Goal: Task Accomplishment & Management: Manage account settings

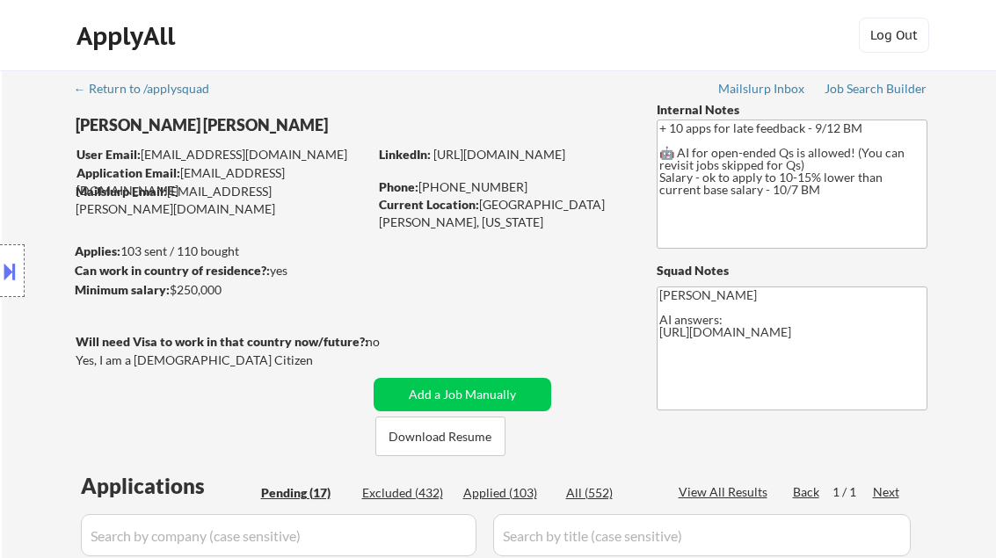
select select ""pending""
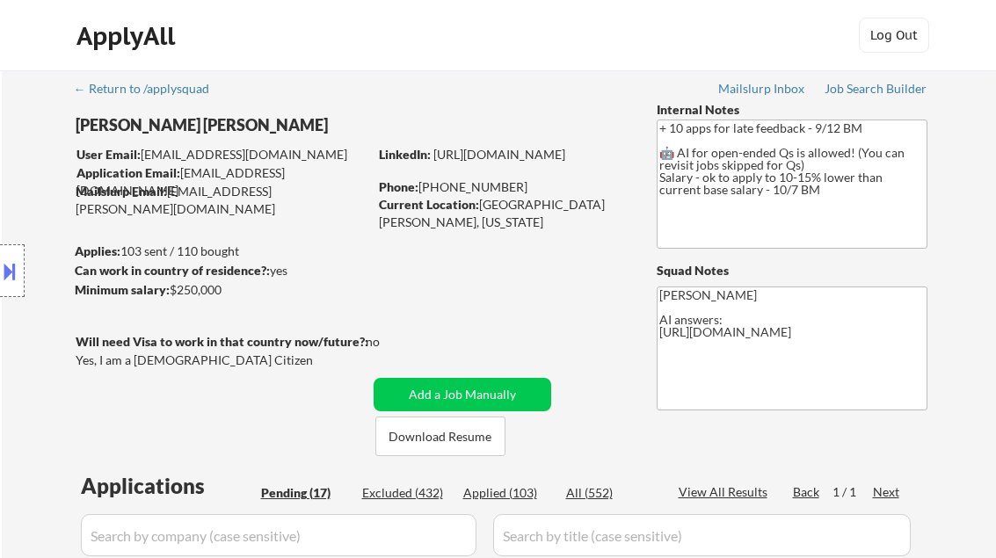
select select ""pending""
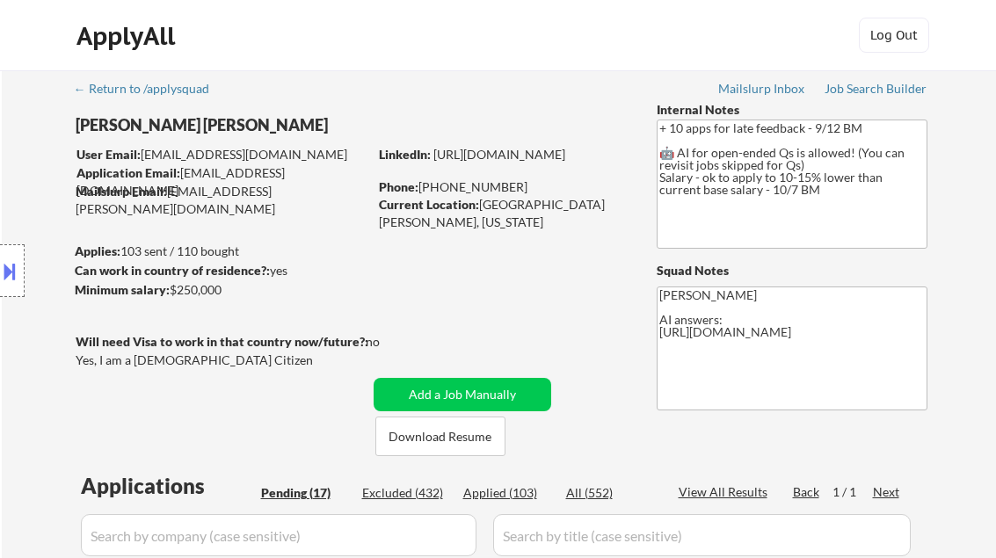
select select ""pending""
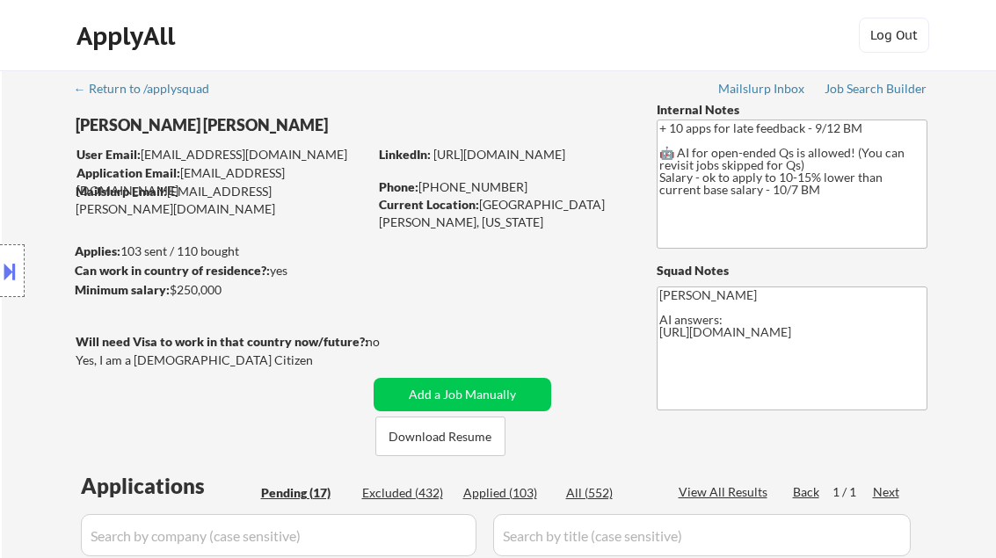
select select ""pending""
click at [893, 87] on div "Job Search Builder" at bounding box center [876, 89] width 103 height 12
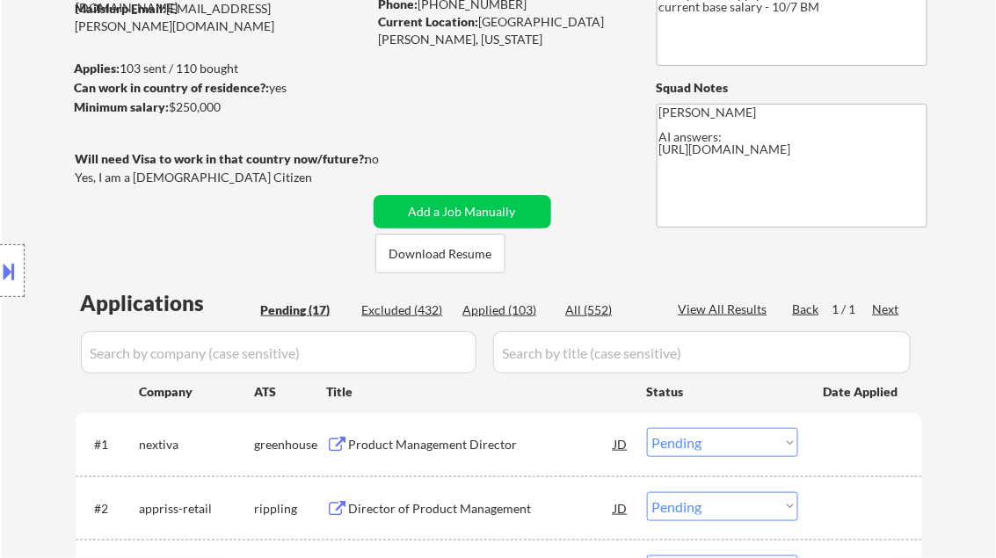
scroll to position [211, 0]
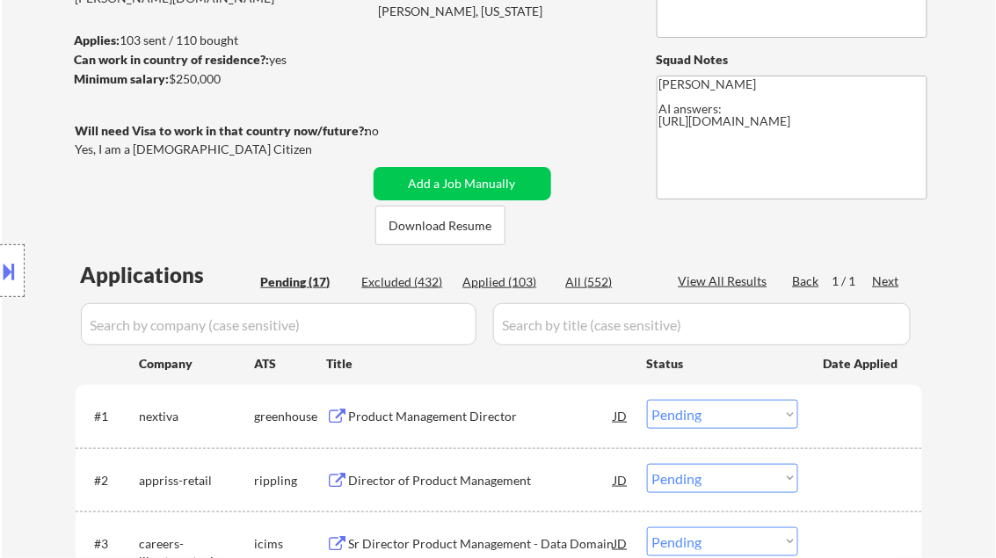
click at [453, 417] on div "Product Management Director" at bounding box center [481, 417] width 265 height 18
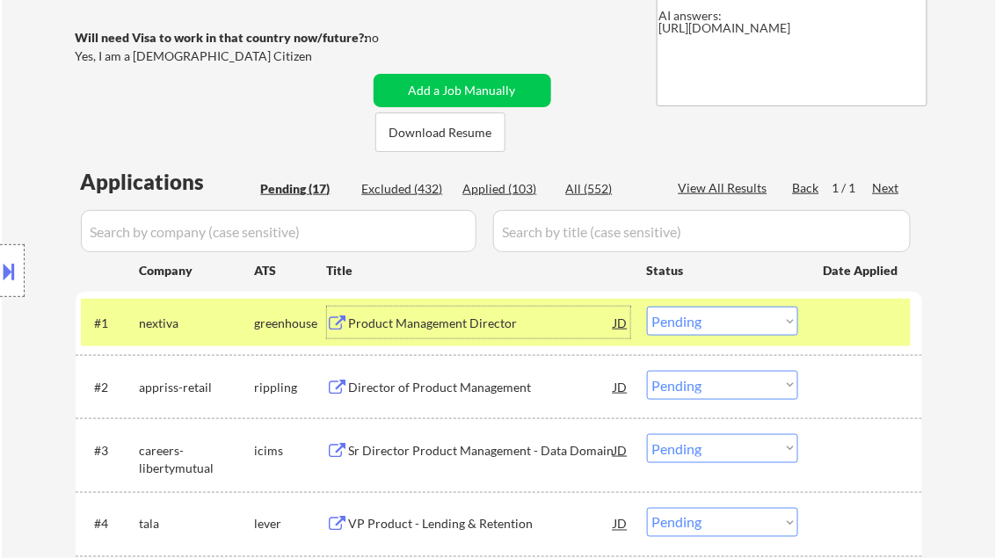
scroll to position [352, 0]
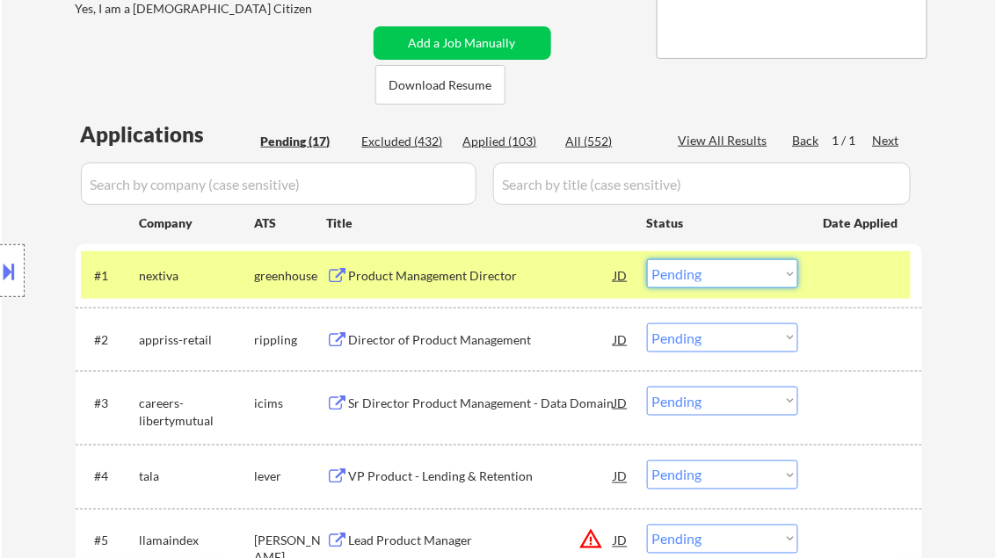
drag, startPoint x: 754, startPoint y: 280, endPoint x: 754, endPoint y: 290, distance: 10.5
click at [754, 280] on select "Choose an option... Pending Applied Excluded (Questions) Excluded (Expired) Exc…" at bounding box center [722, 273] width 151 height 29
click at [647, 259] on select "Choose an option... Pending Applied Excluded (Questions) Excluded (Expired) Exc…" at bounding box center [722, 273] width 151 height 29
click at [407, 339] on div "Director of Product Management" at bounding box center [481, 340] width 265 height 18
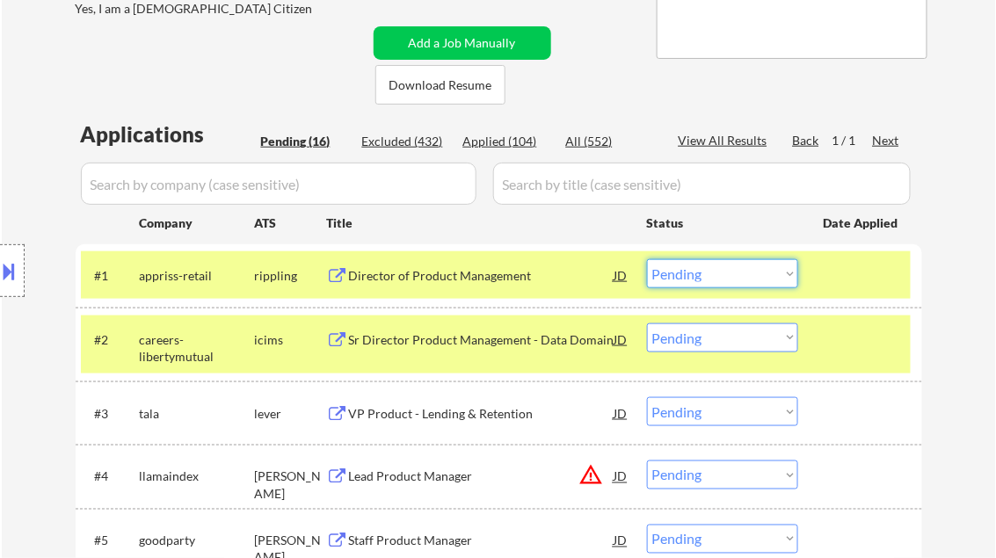
click at [686, 277] on select "Choose an option... Pending Applied Excluded (Questions) Excluded (Expired) Exc…" at bounding box center [722, 273] width 151 height 29
click at [647, 259] on select "Choose an option... Pending Applied Excluded (Questions) Excluded (Expired) Exc…" at bounding box center [722, 273] width 151 height 29
click at [446, 345] on div "Sr Director Product Management - Data Domain" at bounding box center [481, 340] width 265 height 18
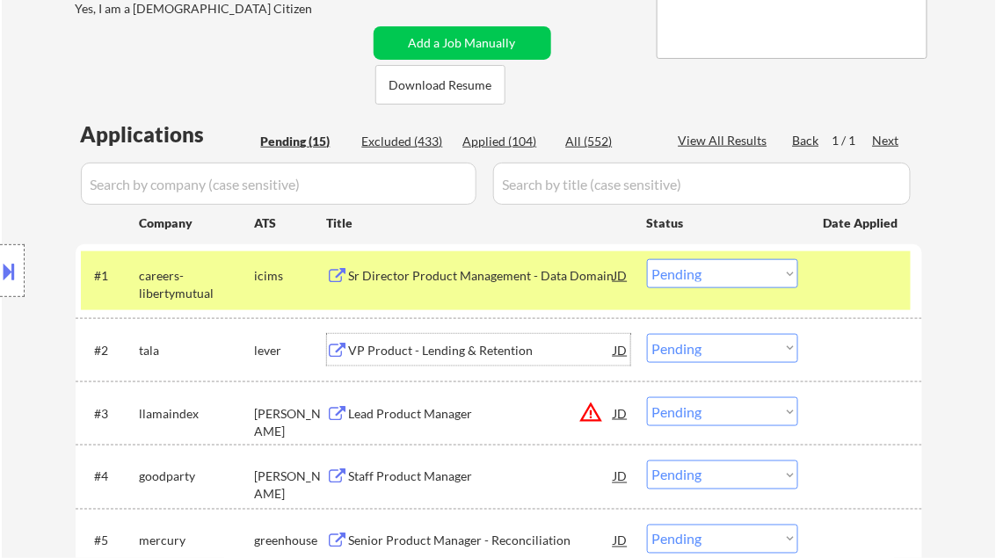
click at [704, 269] on select "Choose an option... Pending Applied Excluded (Questions) Excluded (Expired) Exc…" at bounding box center [722, 273] width 151 height 29
click at [647, 259] on select "Choose an option... Pending Applied Excluded (Questions) Excluded (Expired) Exc…" at bounding box center [722, 273] width 151 height 29
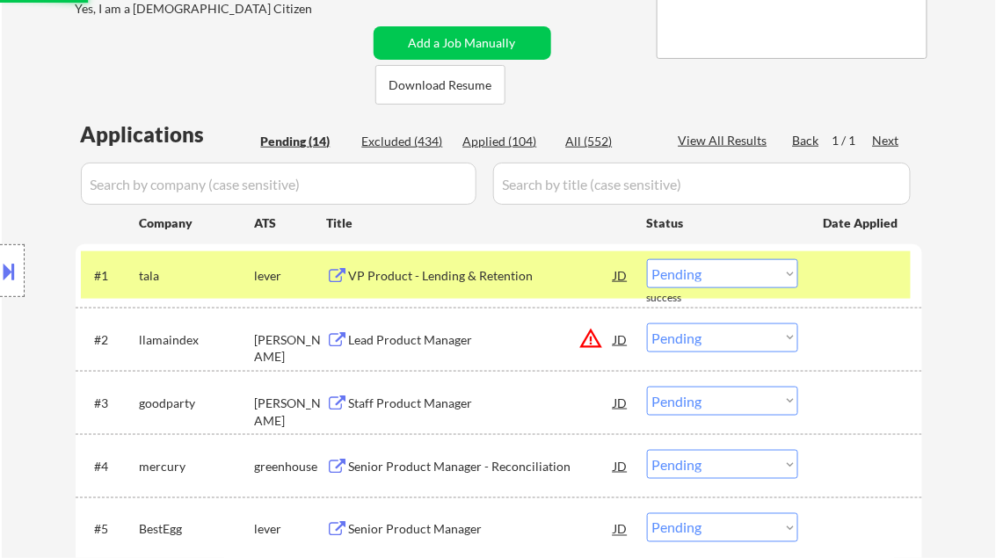
click at [395, 283] on div "VP Product - Lending & Retention" at bounding box center [481, 276] width 265 height 18
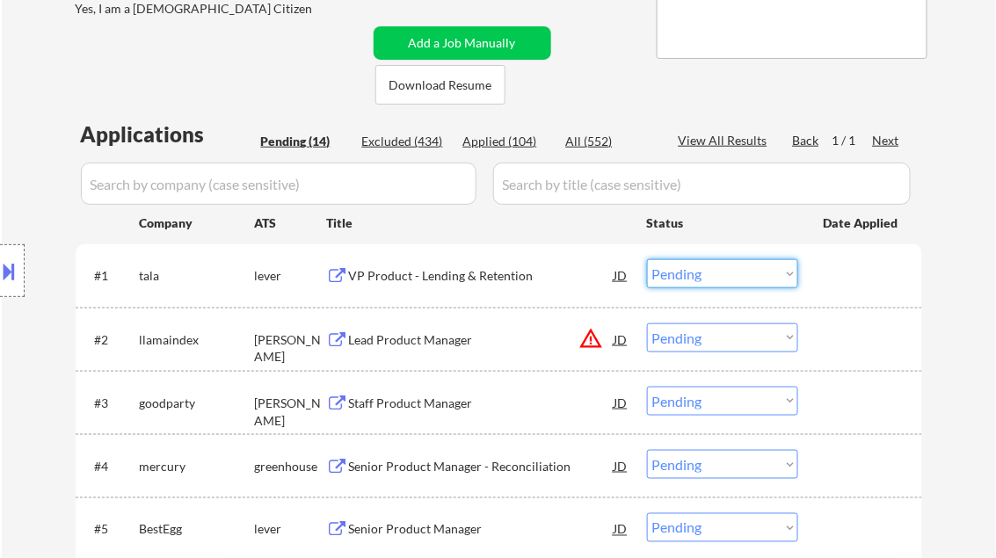
drag, startPoint x: 715, startPoint y: 269, endPoint x: 715, endPoint y: 288, distance: 19.3
click at [715, 269] on select "Choose an option... Pending Applied Excluded (Questions) Excluded (Expired) Exc…" at bounding box center [722, 273] width 151 height 29
click at [647, 259] on select "Choose an option... Pending Applied Excluded (Questions) Excluded (Expired) Exc…" at bounding box center [722, 273] width 151 height 29
click at [389, 339] on div "Lead Product Manager" at bounding box center [481, 340] width 265 height 18
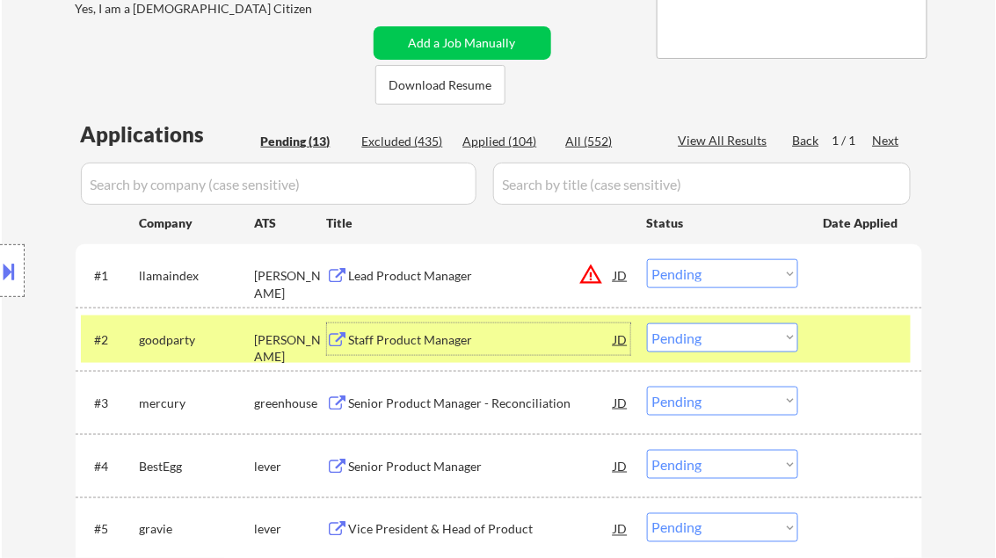
click at [4, 274] on button at bounding box center [9, 271] width 19 height 29
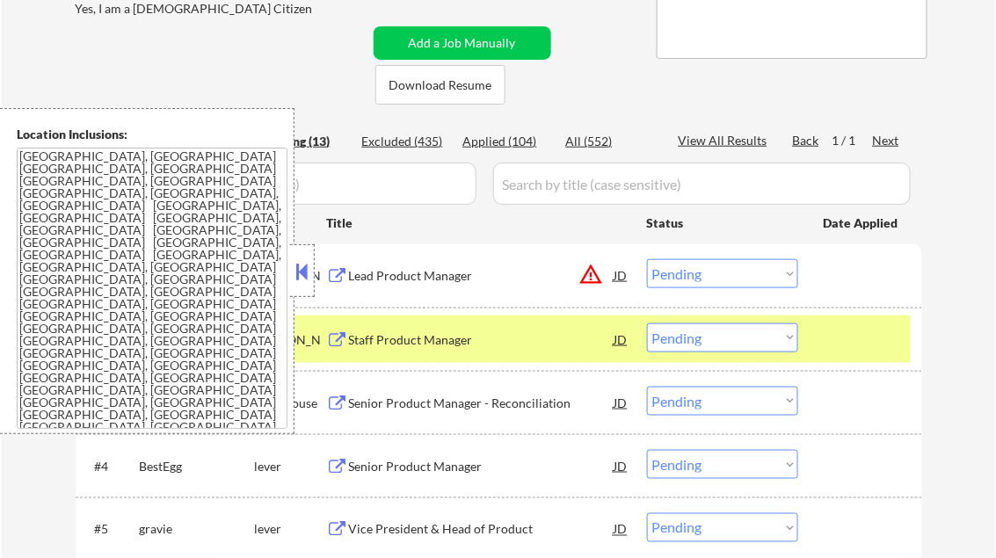
click at [290, 268] on div at bounding box center [302, 270] width 25 height 53
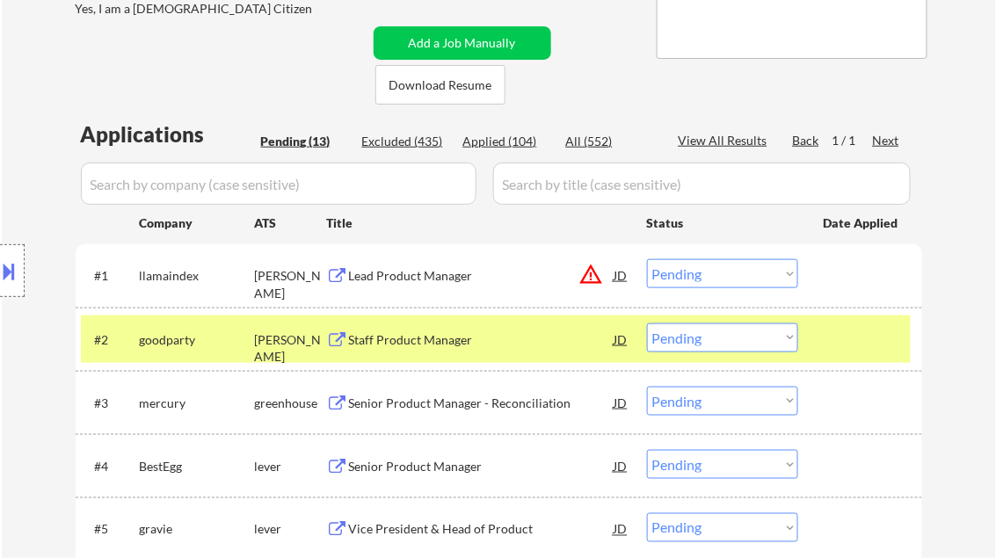
click at [739, 269] on select "Choose an option... Pending Applied Excluded (Questions) Excluded (Expired) Exc…" at bounding box center [722, 273] width 151 height 29
click at [647, 259] on select "Choose an option... Pending Applied Excluded (Questions) Excluded (Expired) Exc…" at bounding box center [722, 273] width 151 height 29
select select ""pending""
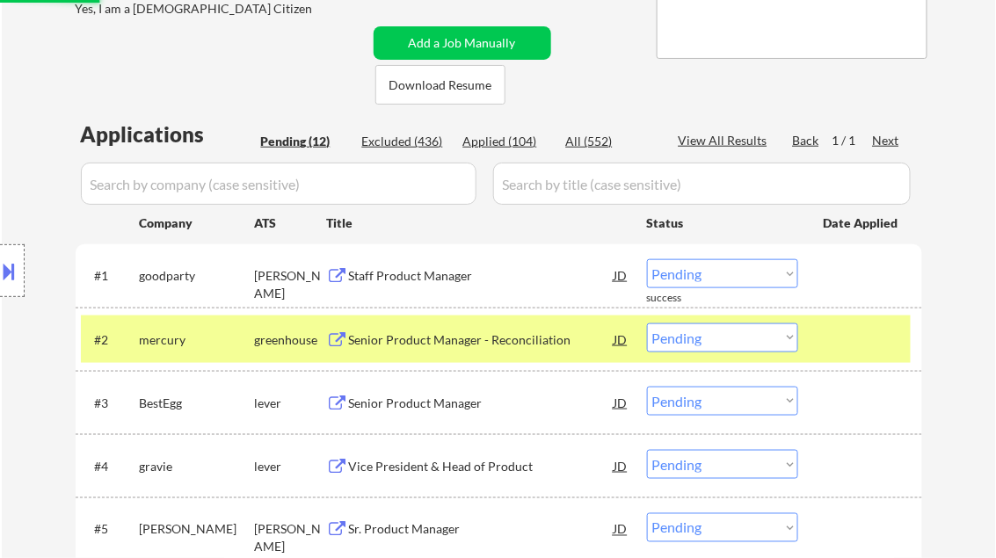
click at [445, 283] on div "Staff Product Manager" at bounding box center [481, 276] width 265 height 18
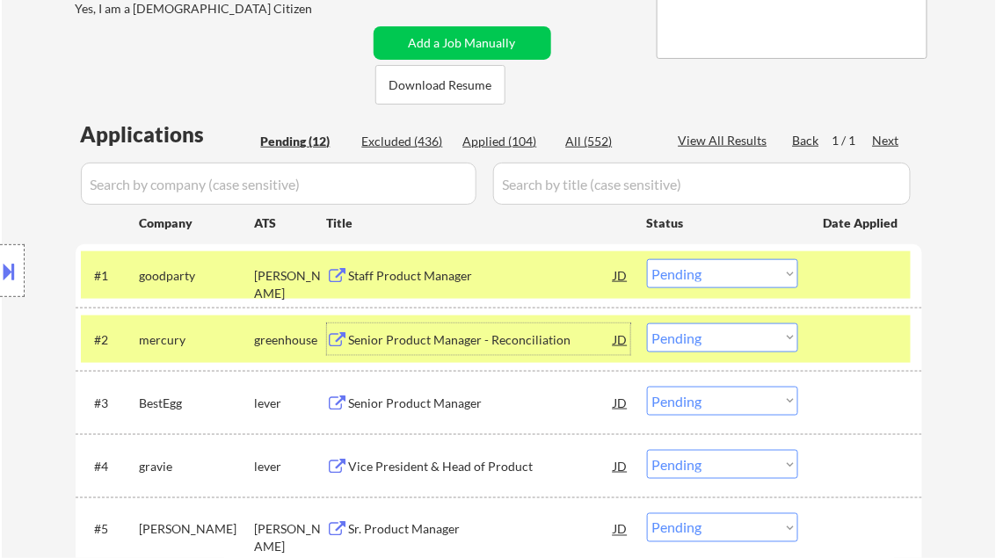
click at [430, 342] on div "Senior Product Manager - Reconciliation" at bounding box center [481, 340] width 265 height 18
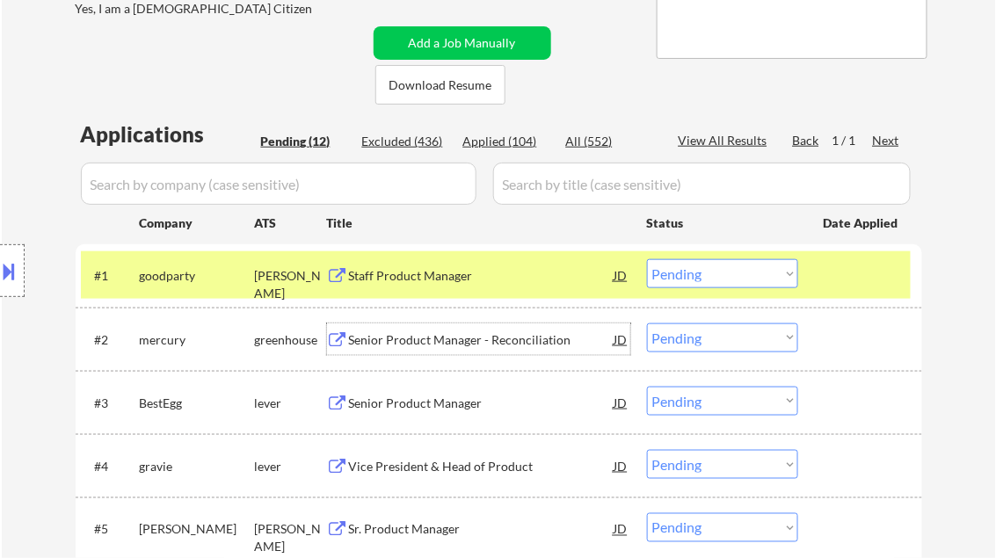
click at [741, 338] on select "Choose an option... Pending Applied Excluded (Questions) Excluded (Expired) Exc…" at bounding box center [722, 338] width 151 height 29
click at [647, 324] on select "Choose an option... Pending Applied Excluded (Questions) Excluded (Expired) Exc…" at bounding box center [722, 338] width 151 height 29
click at [439, 404] on div "Senior Product Manager" at bounding box center [481, 404] width 265 height 18
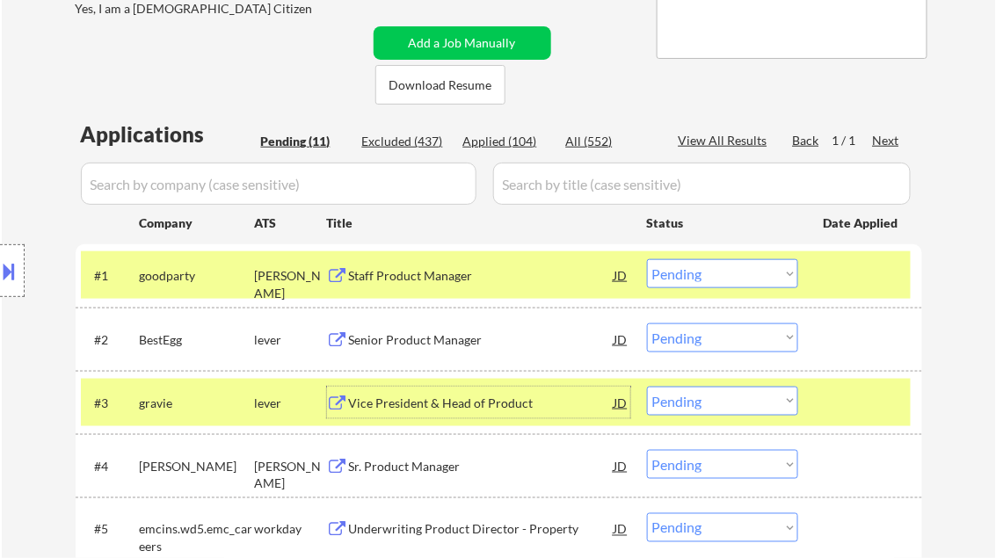
click at [900, 404] on div at bounding box center [862, 403] width 77 height 32
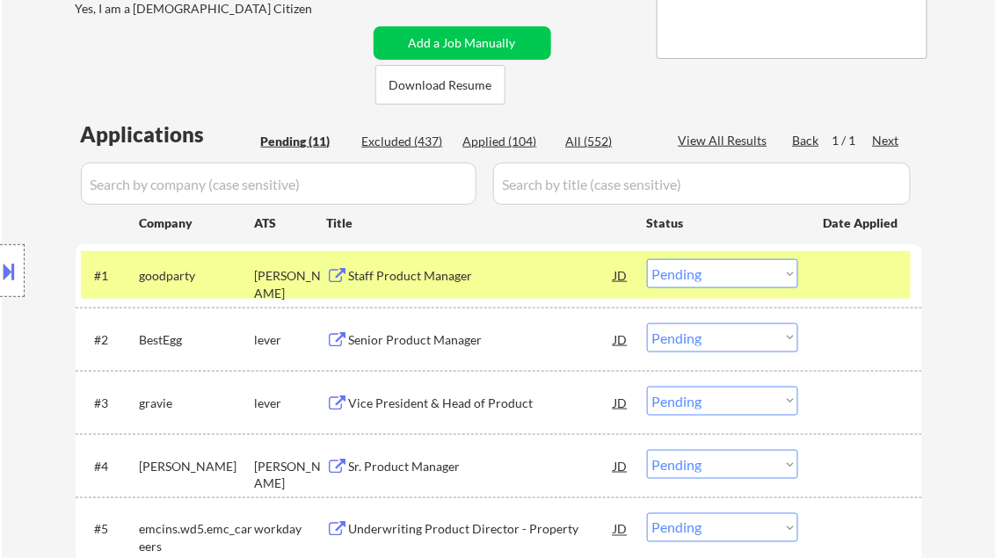
click at [745, 332] on select "Choose an option... Pending Applied Excluded (Questions) Excluded (Expired) Exc…" at bounding box center [722, 338] width 151 height 29
click at [647, 324] on select "Choose an option... Pending Applied Excluded (Questions) Excluded (Expired) Exc…" at bounding box center [722, 338] width 151 height 29
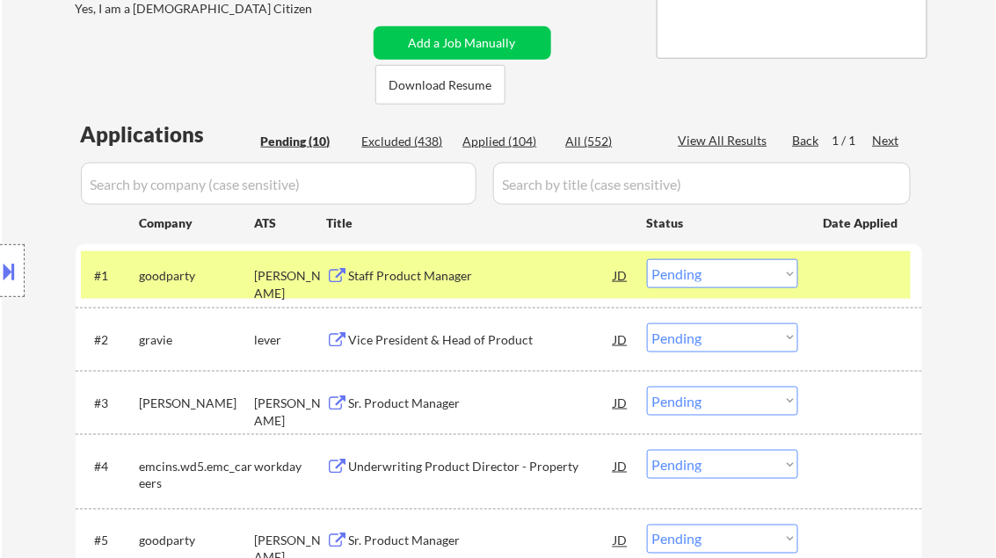
click at [497, 338] on div "Vice President & Head of Product" at bounding box center [481, 340] width 265 height 18
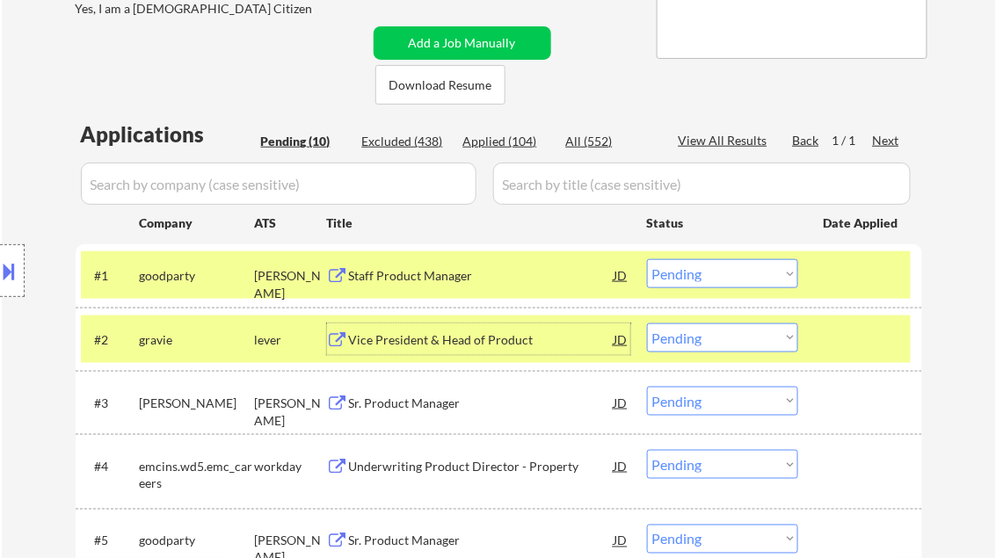
drag, startPoint x: 698, startPoint y: 333, endPoint x: 700, endPoint y: 352, distance: 18.5
click at [698, 333] on select "Choose an option... Pending Applied Excluded (Questions) Excluded (Expired) Exc…" at bounding box center [722, 338] width 151 height 29
click at [647, 324] on select "Choose an option... Pending Applied Excluded (Questions) Excluded (Expired) Exc…" at bounding box center [722, 338] width 151 height 29
click at [426, 397] on div "Sr. Product Manager" at bounding box center [481, 404] width 265 height 18
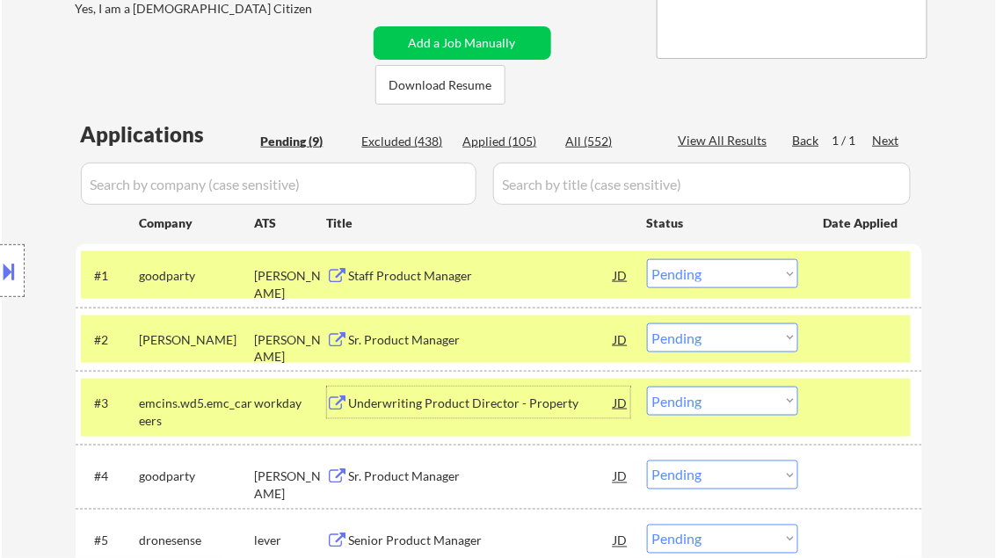
drag, startPoint x: 670, startPoint y: 338, endPoint x: 679, endPoint y: 339, distance: 8.8
click at [670, 338] on select "Choose an option... Pending Applied Excluded (Questions) Excluded (Expired) Exc…" at bounding box center [722, 338] width 151 height 29
click at [647, 324] on select "Choose an option... Pending Applied Excluded (Questions) Excluded (Expired) Exc…" at bounding box center [722, 338] width 151 height 29
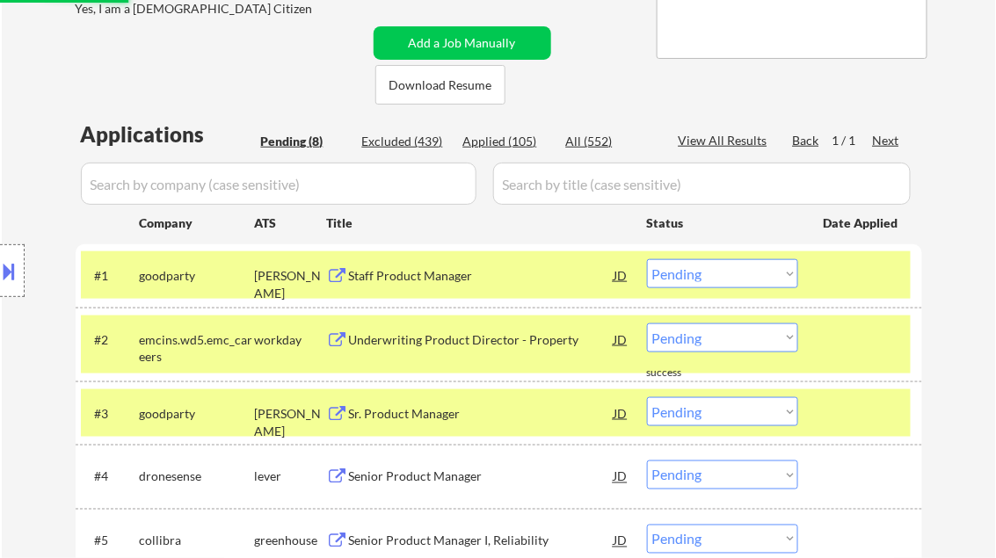
click at [433, 345] on div "Underwriting Product Director - Property" at bounding box center [481, 340] width 265 height 18
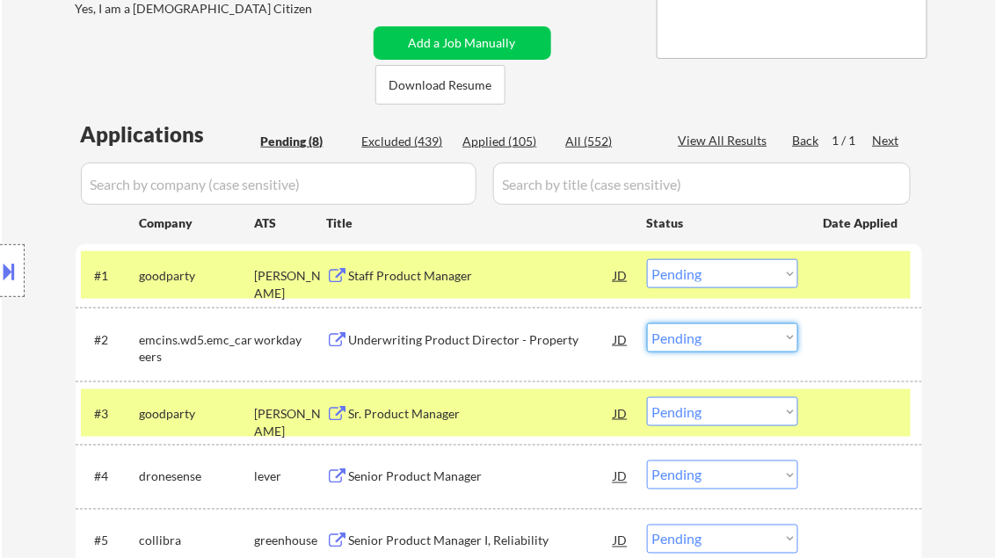
click at [666, 338] on select "Choose an option... Pending Applied Excluded (Questions) Excluded (Expired) Exc…" at bounding box center [722, 338] width 151 height 29
click at [647, 324] on select "Choose an option... Pending Applied Excluded (Questions) Excluded (Expired) Exc…" at bounding box center [722, 338] width 151 height 29
select select ""pending""
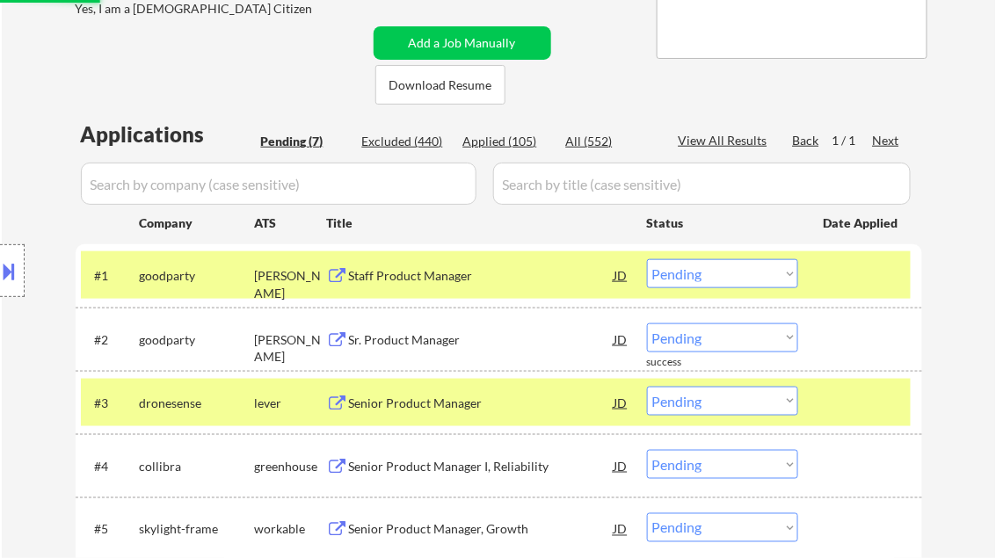
click at [416, 340] on div "Sr. Product Manager" at bounding box center [481, 340] width 265 height 18
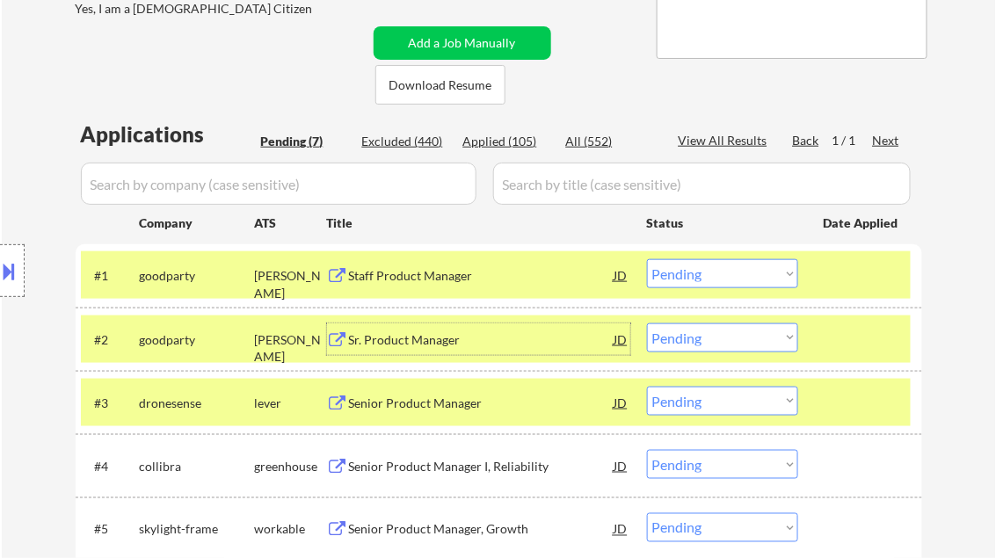
click at [448, 404] on div "Senior Product Manager" at bounding box center [481, 404] width 265 height 18
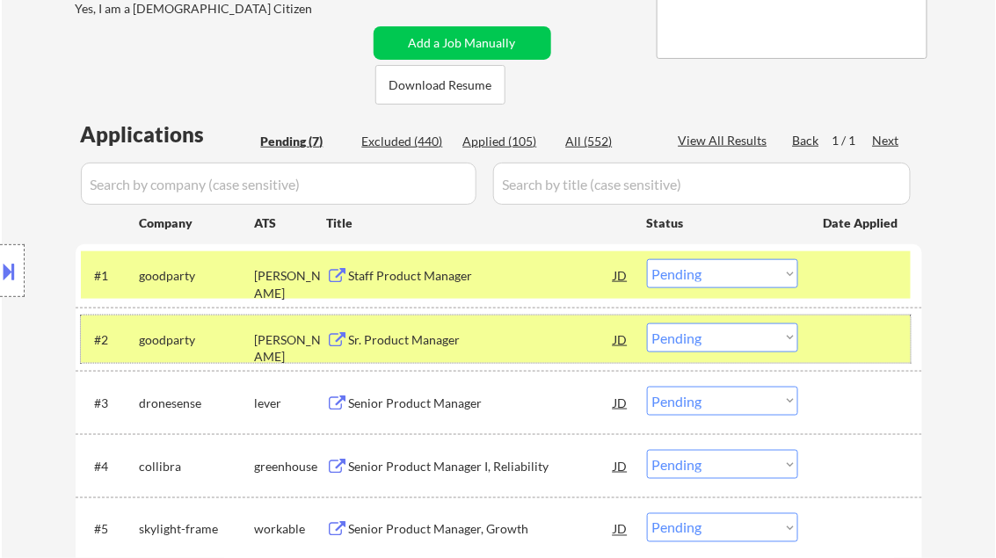
click at [858, 344] on div at bounding box center [862, 340] width 77 height 32
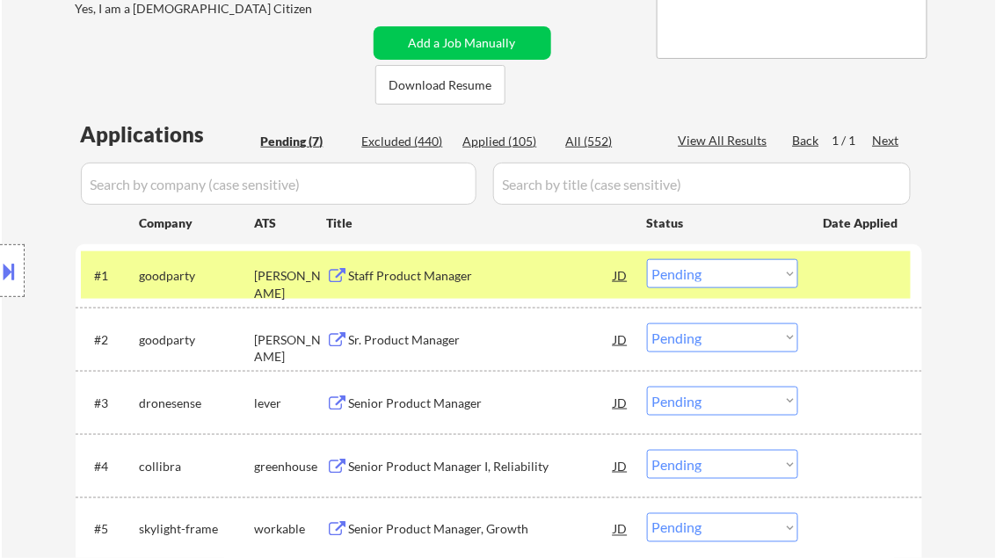
click at [860, 285] on div at bounding box center [862, 275] width 77 height 32
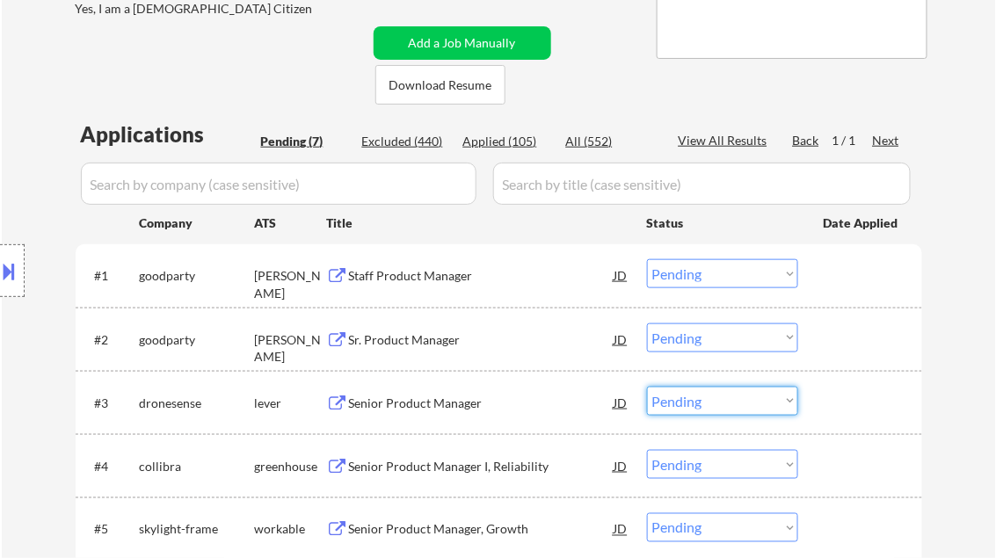
drag, startPoint x: 709, startPoint y: 400, endPoint x: 709, endPoint y: 412, distance: 12.3
click at [709, 400] on select "Choose an option... Pending Applied Excluded (Questions) Excluded (Expired) Exc…" at bounding box center [722, 401] width 151 height 29
click at [647, 387] on select "Choose an option... Pending Applied Excluded (Questions) Excluded (Expired) Exc…" at bounding box center [722, 401] width 151 height 29
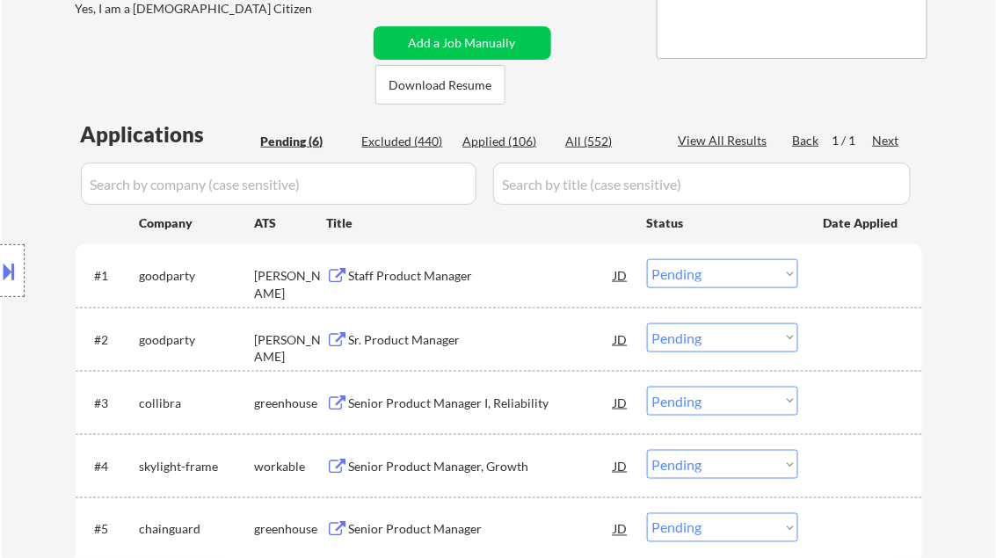
click at [450, 401] on div "Senior Product Manager I, Reliability" at bounding box center [481, 404] width 265 height 18
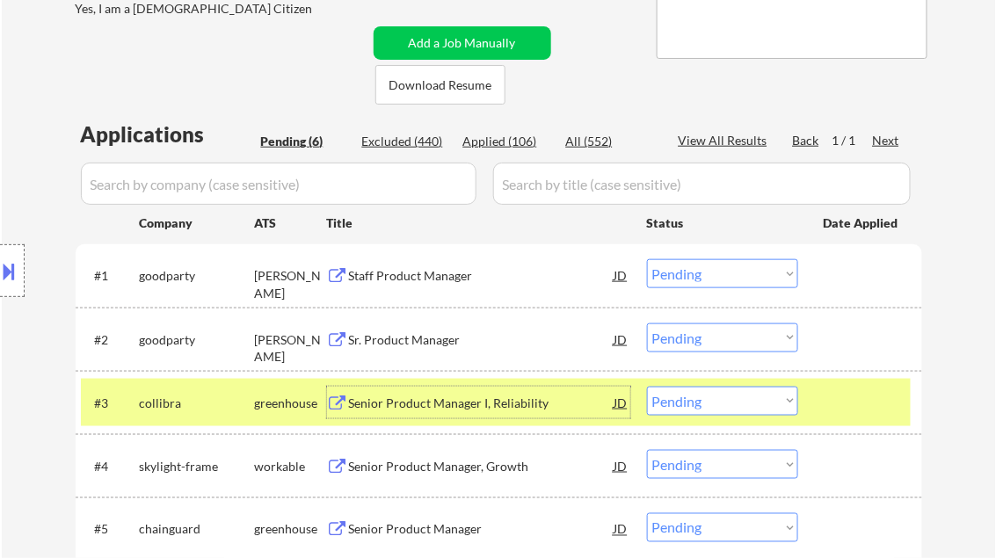
click at [702, 411] on select "Choose an option... Pending Applied Excluded (Questions) Excluded (Expired) Exc…" at bounding box center [722, 401] width 151 height 29
click at [647, 387] on select "Choose an option... Pending Applied Excluded (Questions) Excluded (Expired) Exc…" at bounding box center [722, 401] width 151 height 29
click at [436, 406] on div "Senior Product Manager, Growth" at bounding box center [481, 404] width 265 height 18
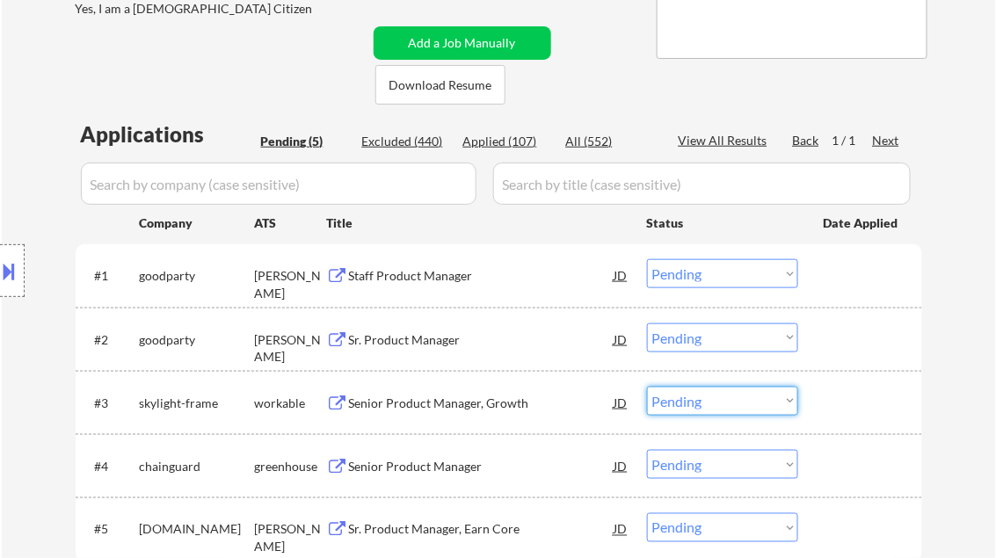
click at [696, 394] on select "Choose an option... Pending Applied Excluded (Questions) Excluded (Expired) Exc…" at bounding box center [722, 401] width 151 height 29
click at [647, 387] on select "Choose an option... Pending Applied Excluded (Questions) Excluded (Expired) Exc…" at bounding box center [722, 401] width 151 height 29
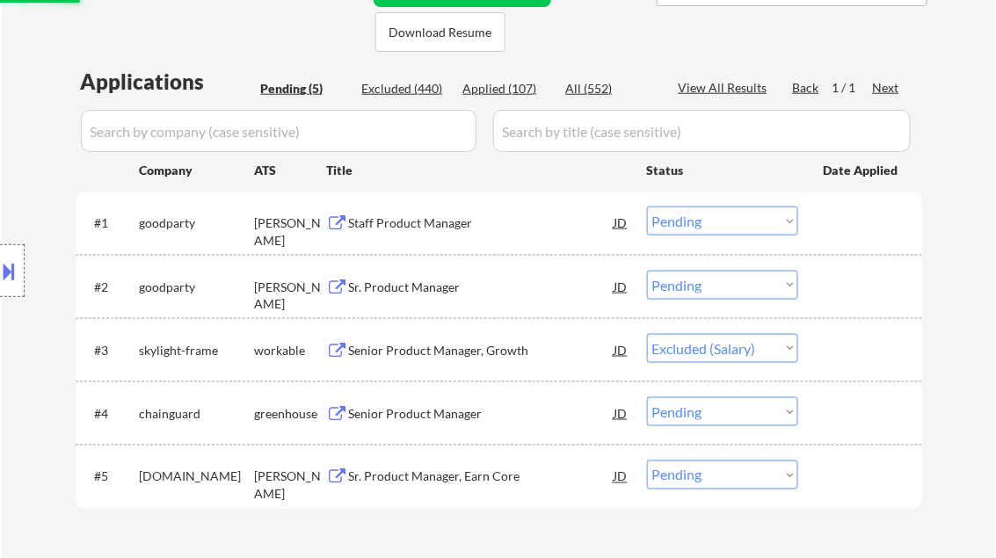
scroll to position [422, 0]
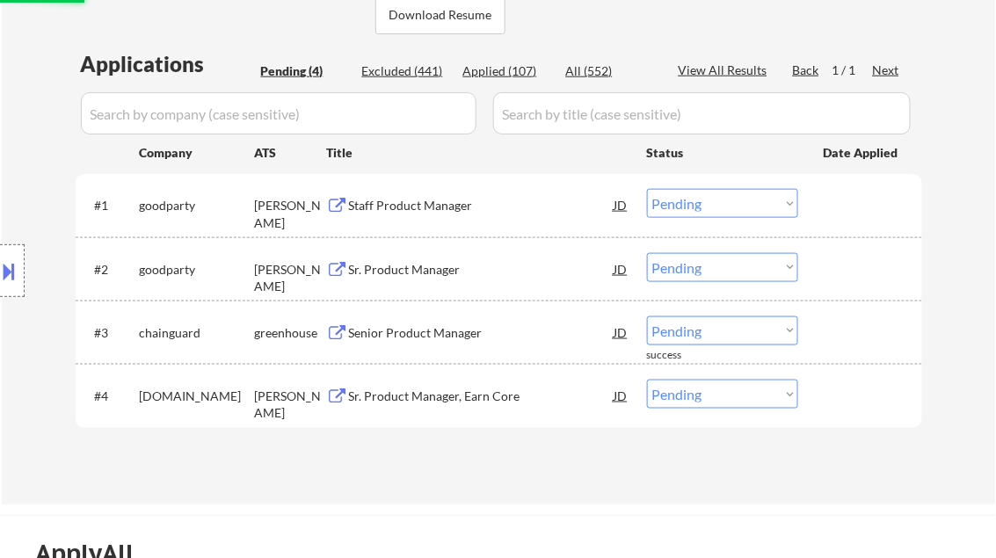
click at [400, 344] on div "Senior Product Manager" at bounding box center [481, 332] width 265 height 32
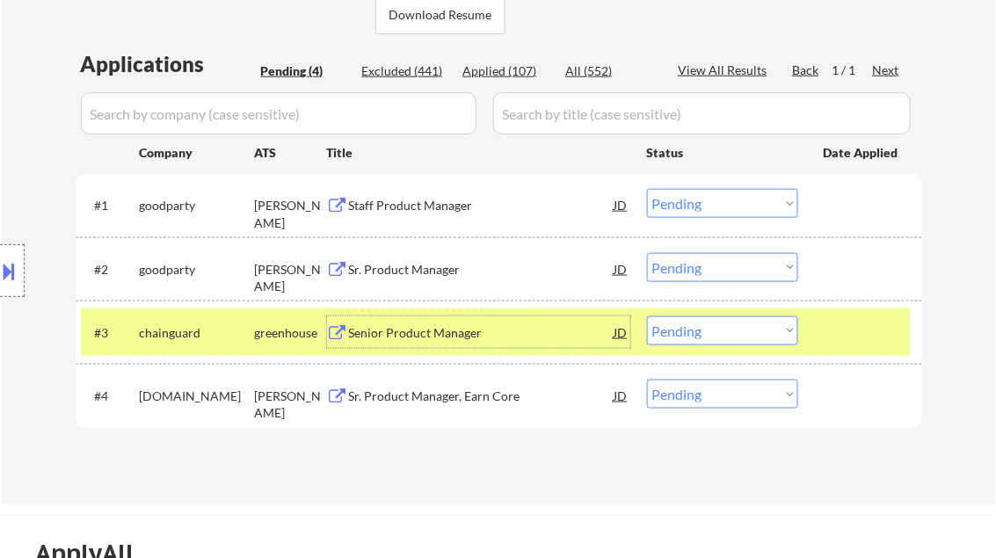
drag, startPoint x: 721, startPoint y: 321, endPoint x: 726, endPoint y: 346, distance: 26.0
click at [721, 321] on select "Choose an option... Pending Applied Excluded (Questions) Excluded (Expired) Exc…" at bounding box center [722, 330] width 151 height 29
click at [647, 316] on select "Choose an option... Pending Applied Excluded (Questions) Excluded (Expired) Exc…" at bounding box center [722, 330] width 151 height 29
click at [422, 397] on div "Sr. Product Manager, Earn Core" at bounding box center [481, 397] width 265 height 18
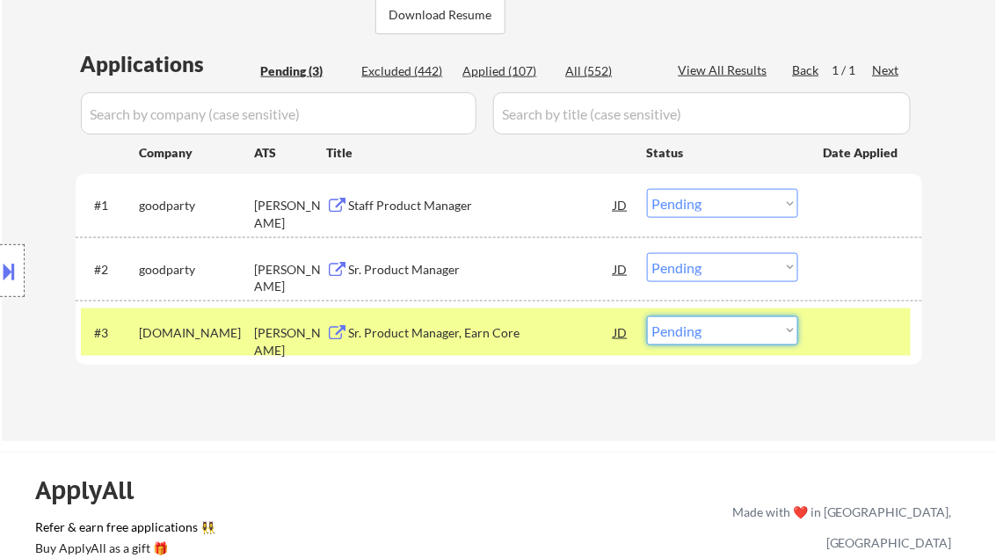
drag, startPoint x: 723, startPoint y: 336, endPoint x: 731, endPoint y: 346, distance: 13.2
click at [723, 337] on select "Choose an option... Pending Applied Excluded (Questions) Excluded (Expired) Exc…" at bounding box center [722, 330] width 151 height 29
select select ""excluded__salary_""
click at [647, 316] on select "Choose an option... Pending Applied Excluded (Questions) Excluded (Expired) Exc…" at bounding box center [722, 330] width 151 height 29
click at [438, 427] on div "← Return to /applysquad Mailslurp Inbox Job Search Builder [PERSON_NAME] [PERSO…" at bounding box center [499, 44] width 994 height 793
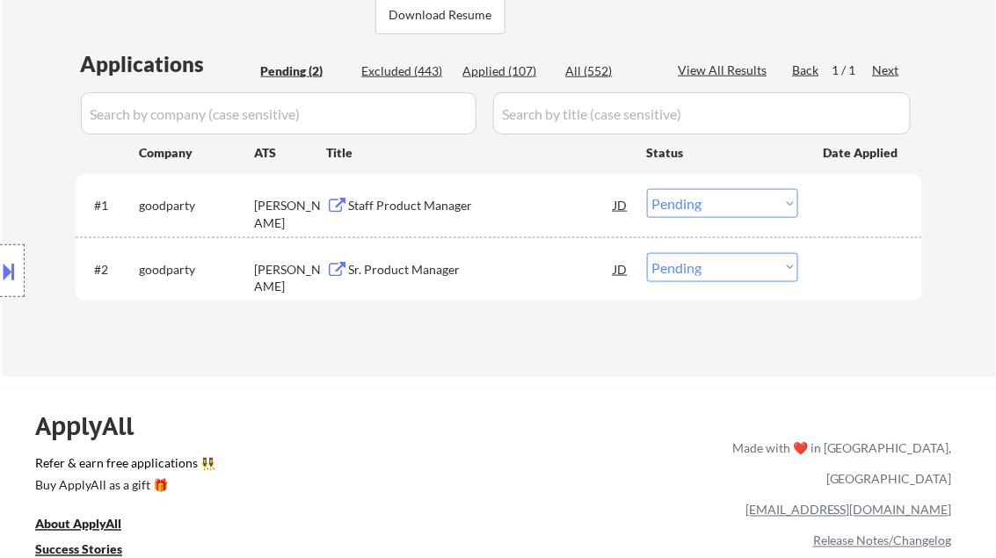
click at [433, 207] on div "Staff Product Manager" at bounding box center [481, 206] width 265 height 18
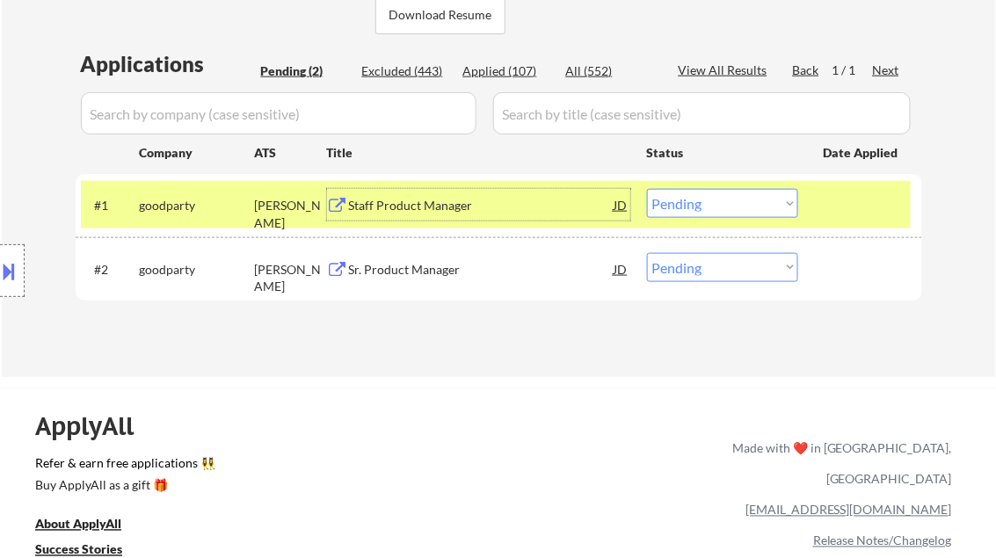
drag, startPoint x: 705, startPoint y: 207, endPoint x: 712, endPoint y: 215, distance: 11.3
click at [705, 207] on select "Choose an option... Pending Applied Excluded (Questions) Excluded (Expired) Exc…" at bounding box center [722, 203] width 151 height 29
click at [647, 189] on select "Choose an option... Pending Applied Excluded (Questions) Excluded (Expired) Exc…" at bounding box center [722, 203] width 151 height 29
click at [471, 273] on div "Sr. Product Manager" at bounding box center [481, 270] width 265 height 18
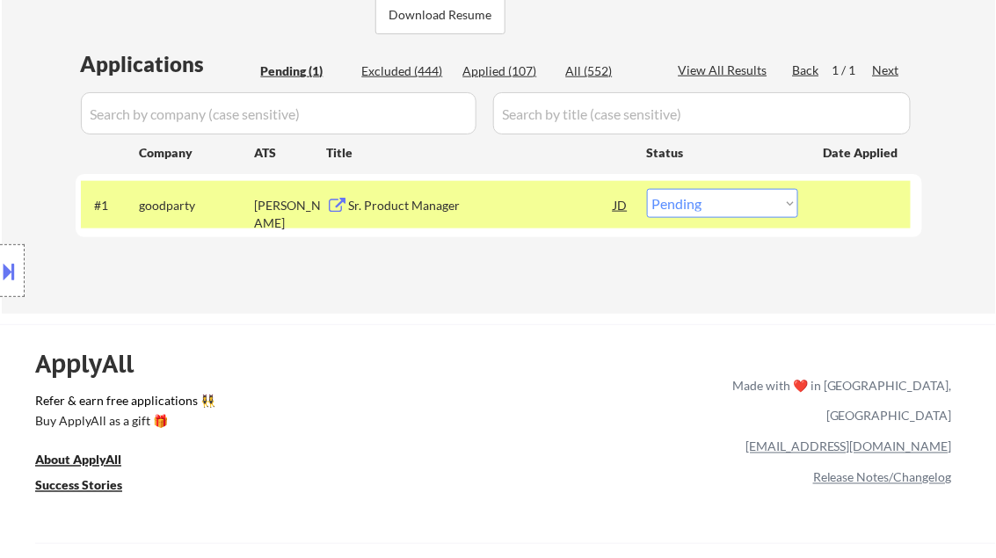
drag, startPoint x: 737, startPoint y: 203, endPoint x: 748, endPoint y: 218, distance: 18.8
click at [737, 203] on select "Choose an option... Pending Applied Excluded (Questions) Excluded (Expired) Exc…" at bounding box center [722, 203] width 151 height 29
select select ""excluded__other_""
click at [647, 189] on select "Choose an option... Pending Applied Excluded (Questions) Excluded (Expired) Exc…" at bounding box center [722, 203] width 151 height 29
click at [448, 342] on div "ApplyAll Refer & earn free applications 👯‍♀️ Buy ApplyAll as a gift 🎁 About App…" at bounding box center [498, 476] width 996 height 279
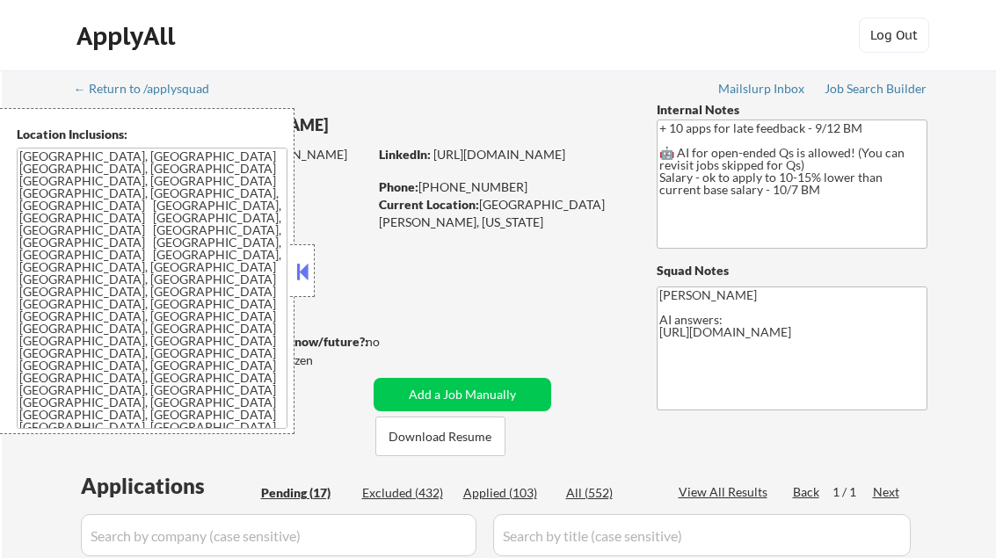
select select ""pending""
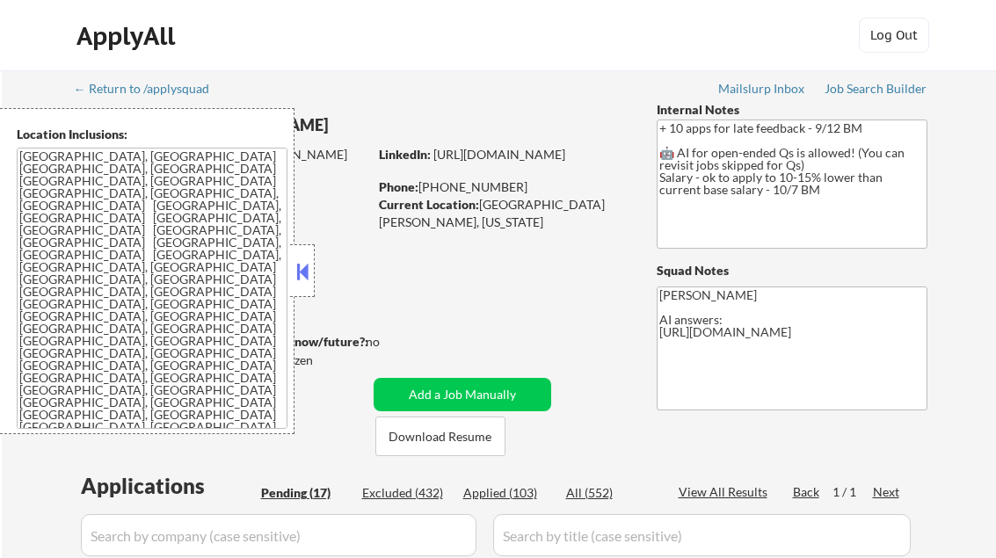
select select ""pending""
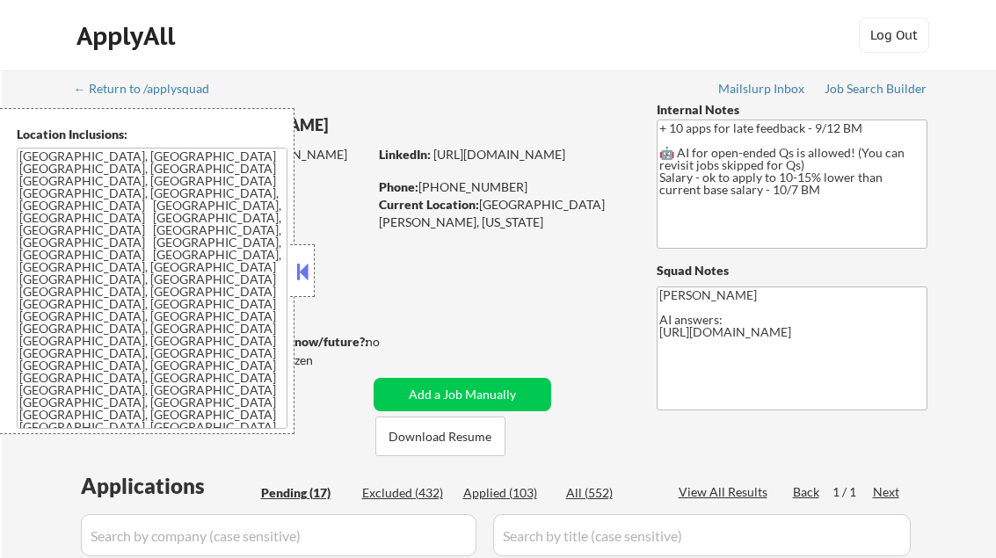
select select ""pending""
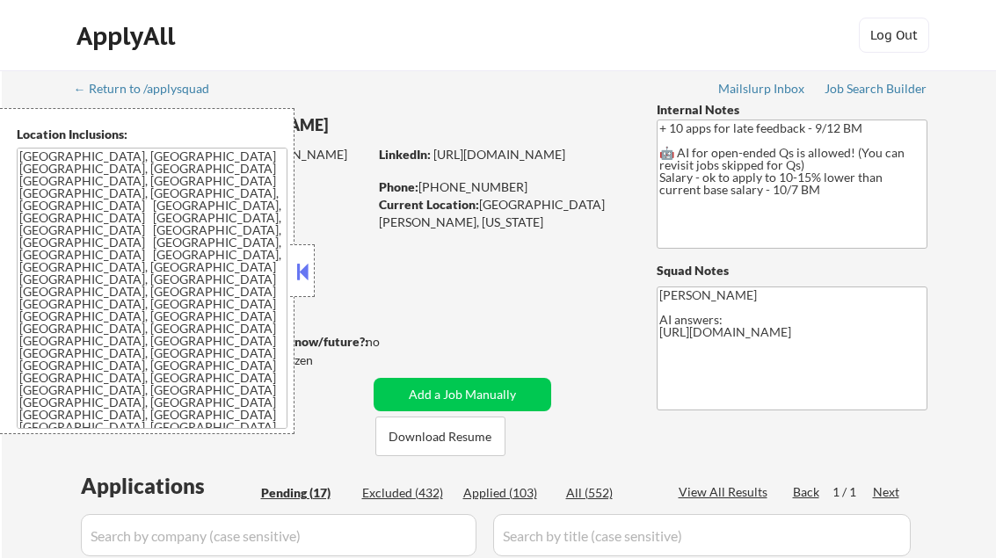
select select ""pending""
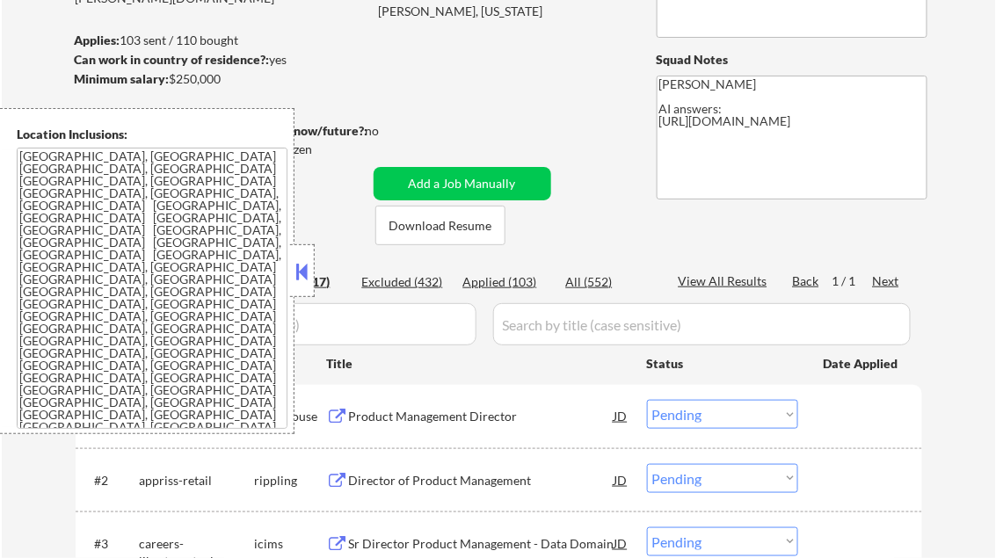
click at [519, 281] on div "Applied (103)" at bounding box center [507, 282] width 88 height 18
click at [724, 283] on div "View All Results" at bounding box center [726, 282] width 94 height 18
select select ""applied""
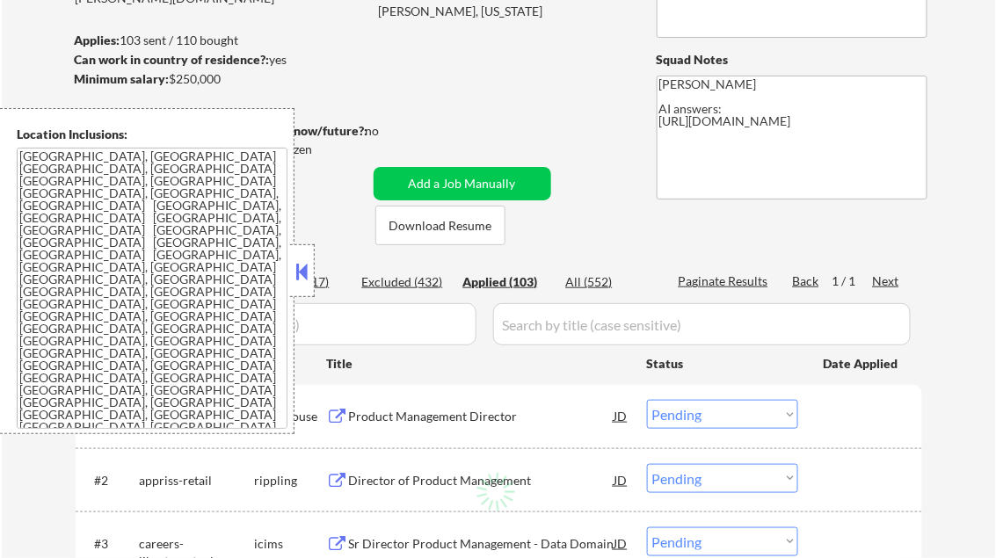
select select ""applied""
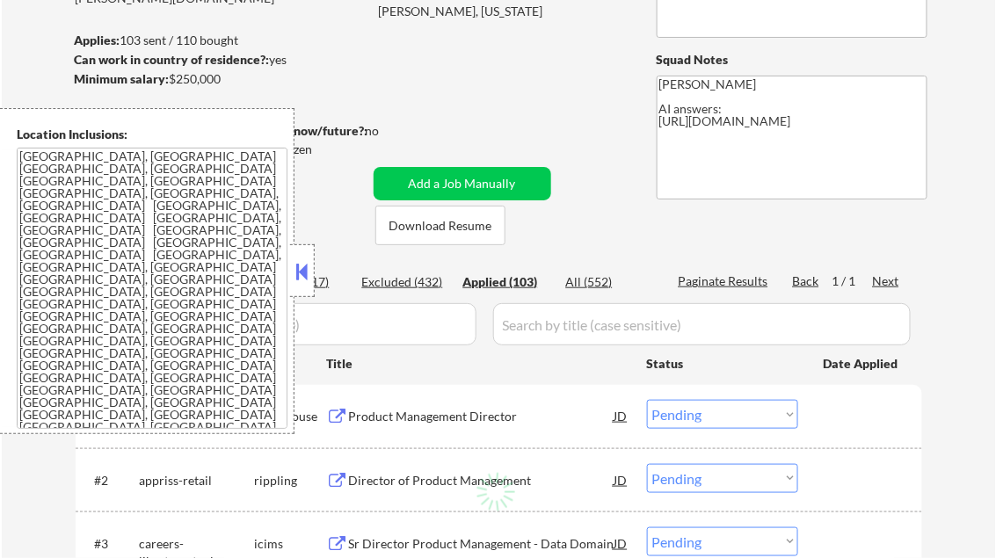
select select ""applied""
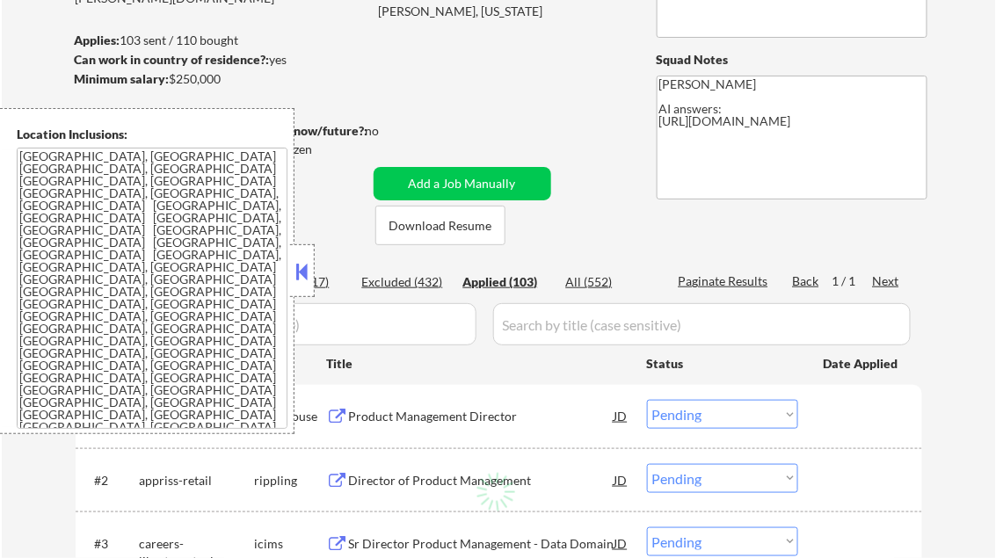
select select ""applied""
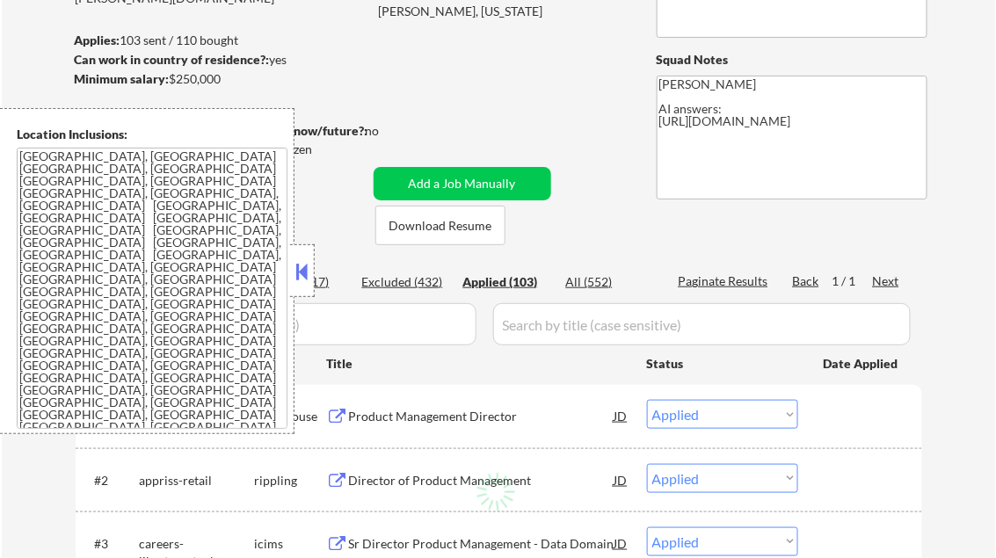
select select ""applied""
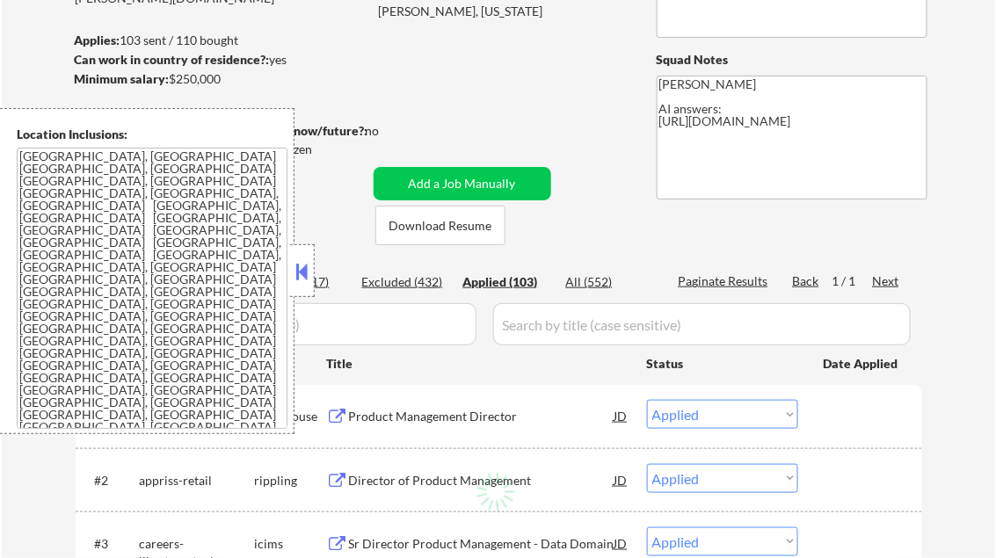
select select ""applied""
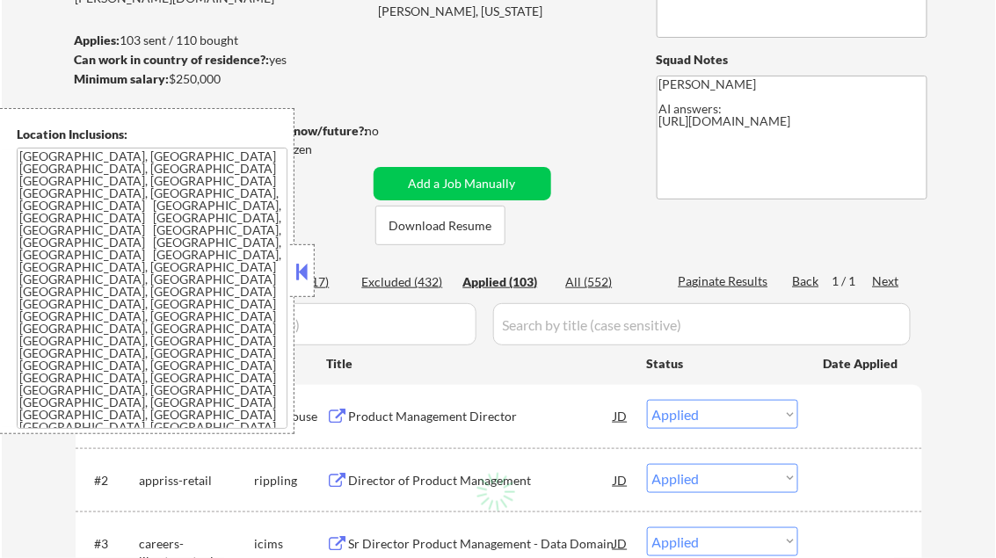
select select ""applied""
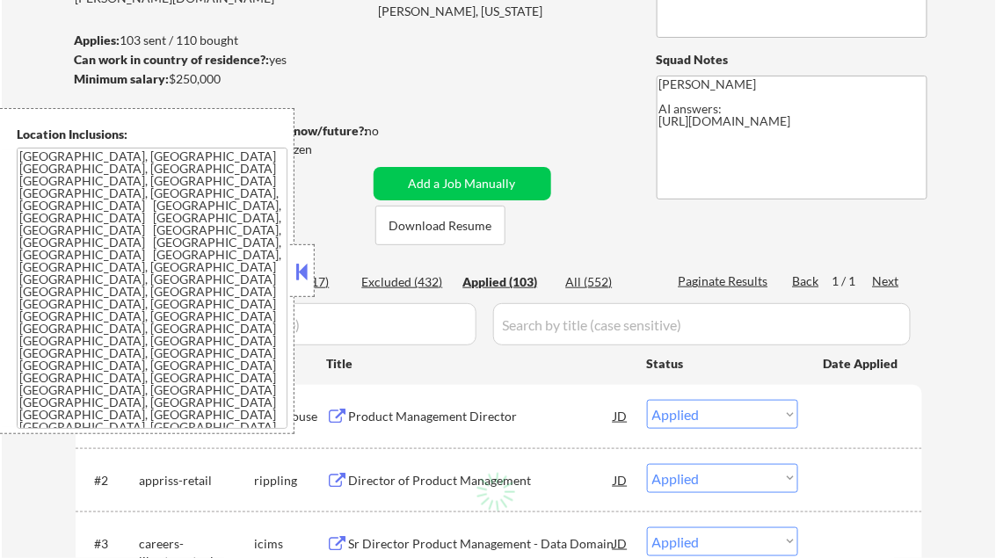
select select ""applied""
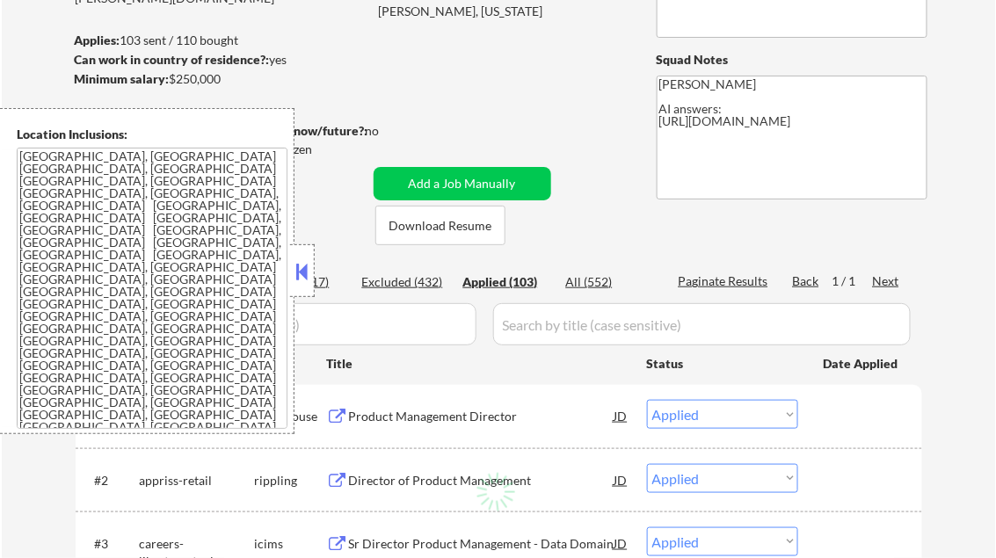
select select ""applied""
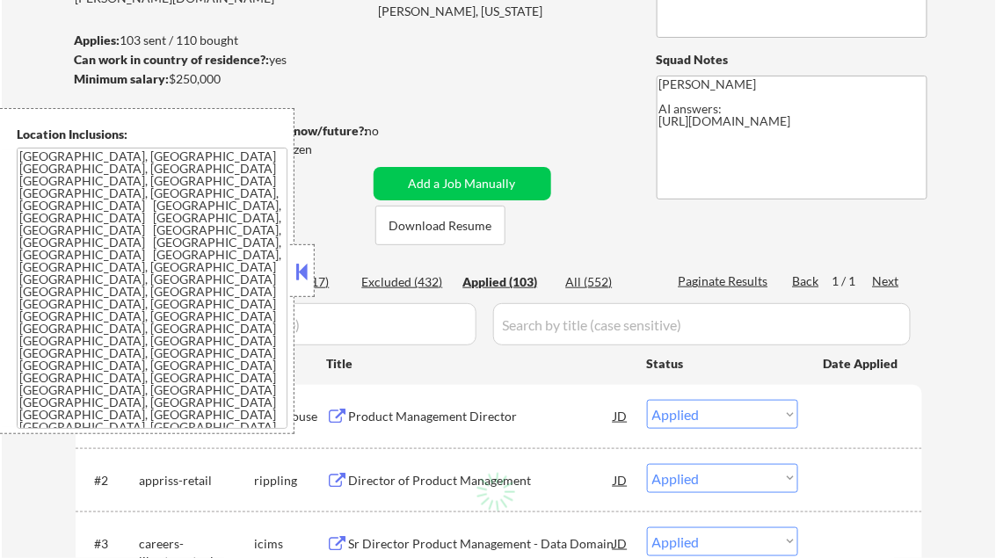
select select ""applied""
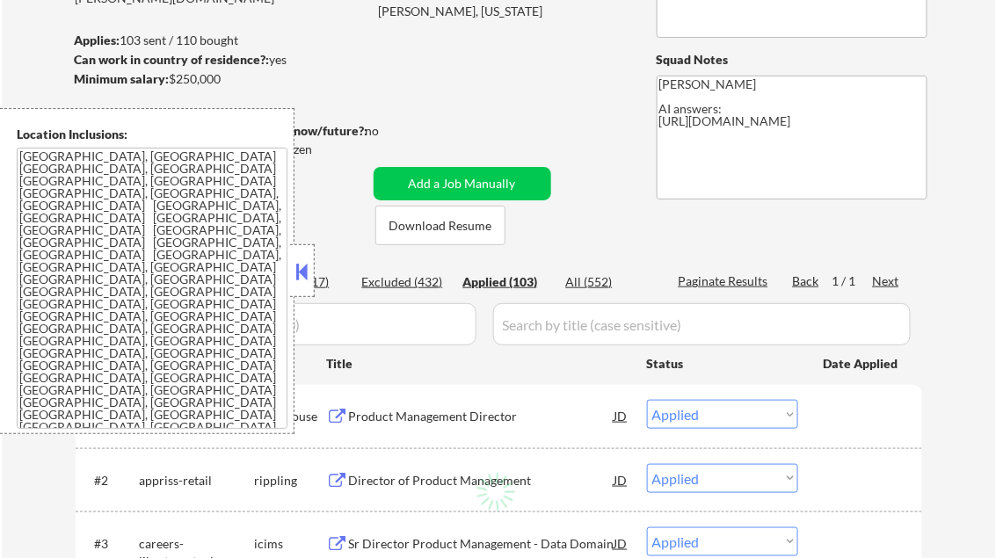
select select ""applied""
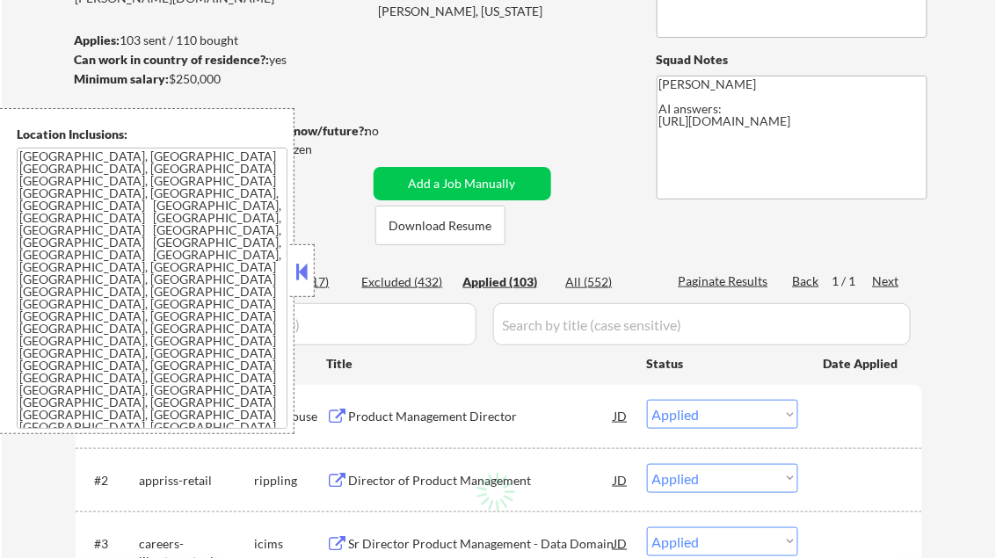
select select ""applied""
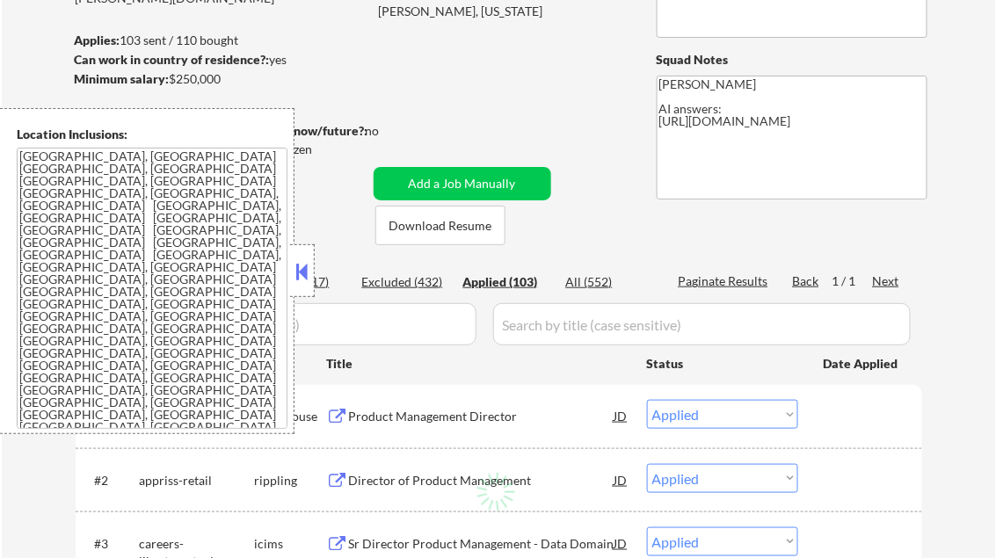
select select ""applied""
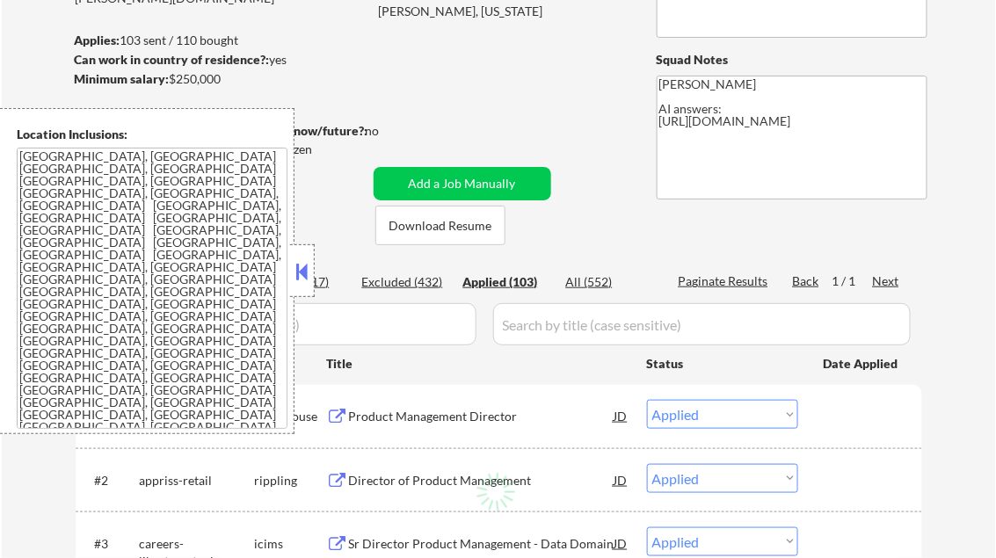
select select ""applied""
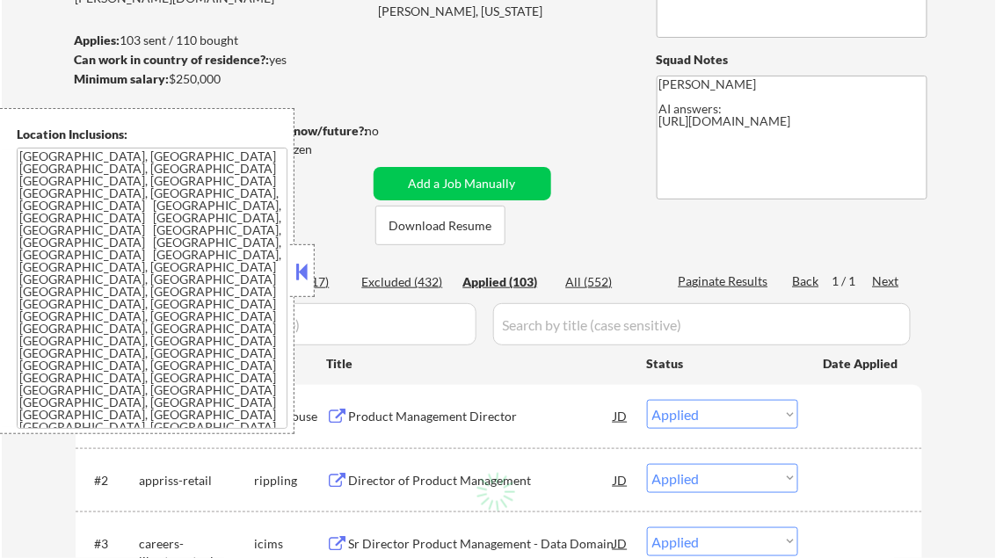
select select ""applied""
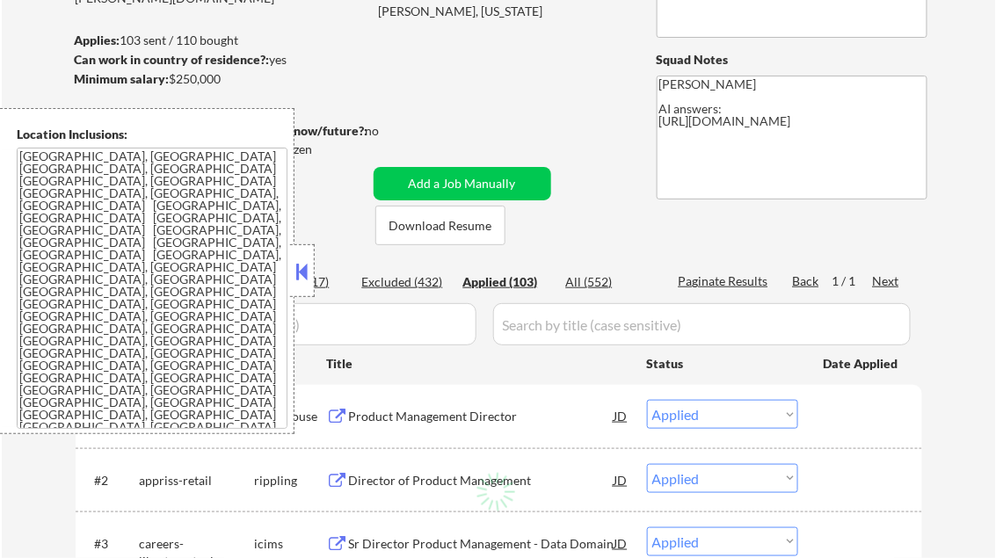
select select ""applied""
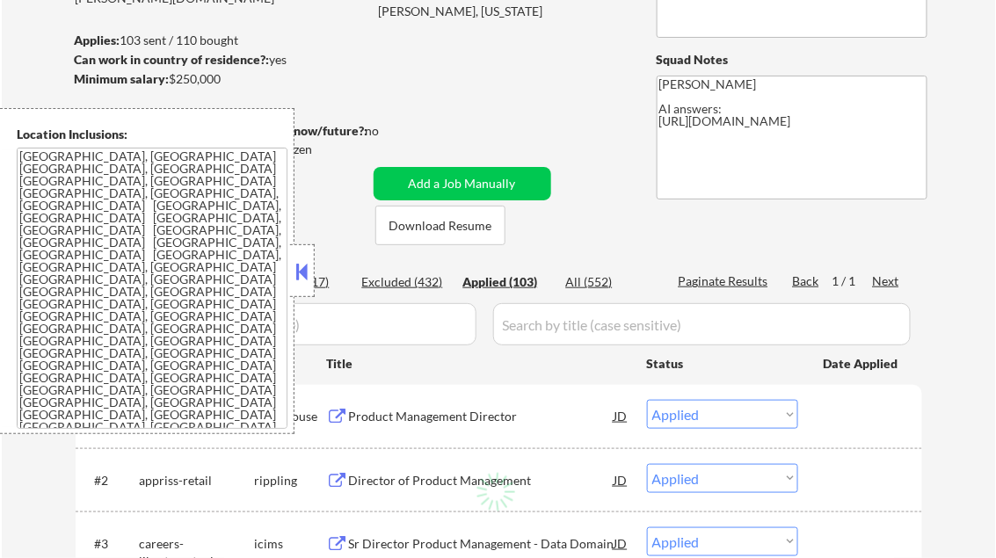
select select ""applied""
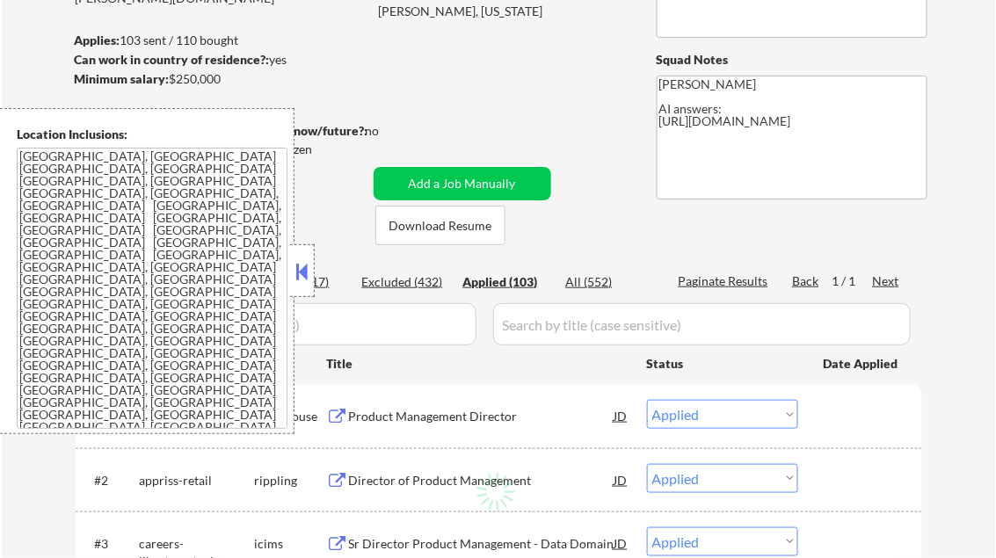
select select ""applied""
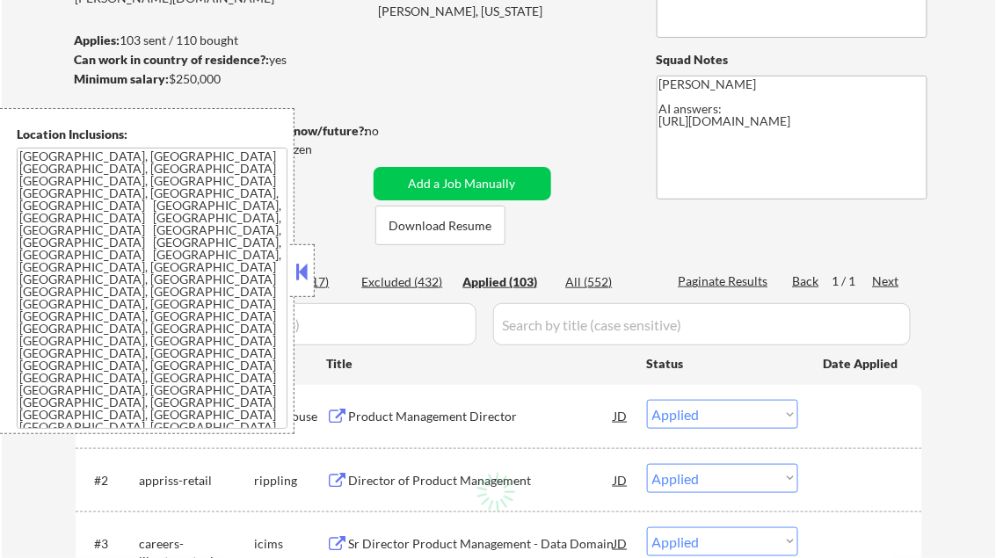
select select ""applied""
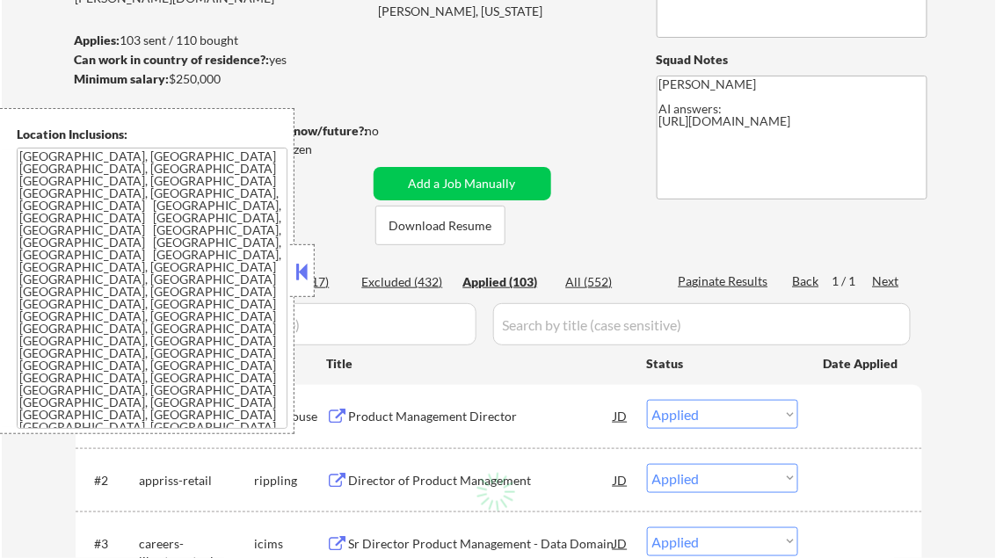
select select ""applied""
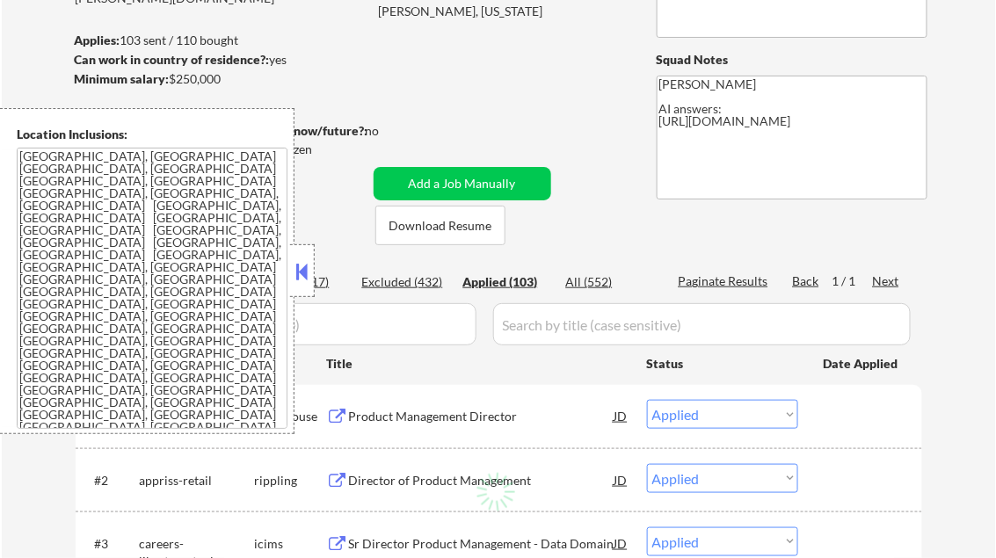
select select ""applied""
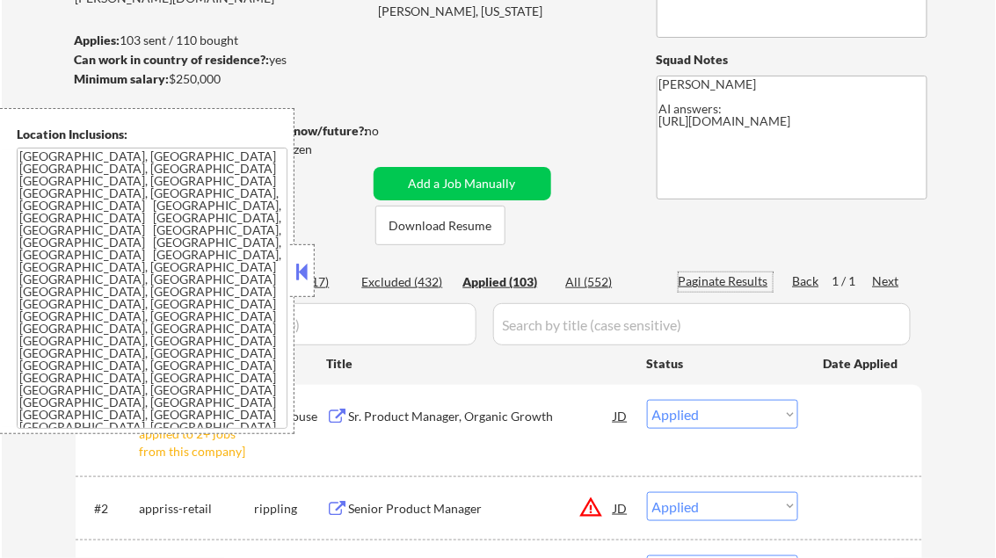
click at [314, 269] on div at bounding box center [302, 270] width 25 height 53
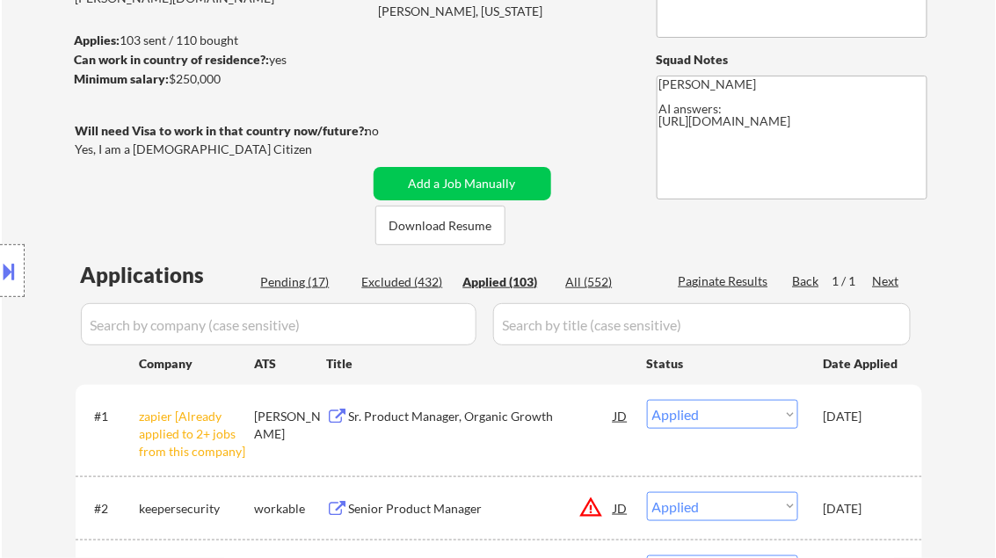
select select ""applied""
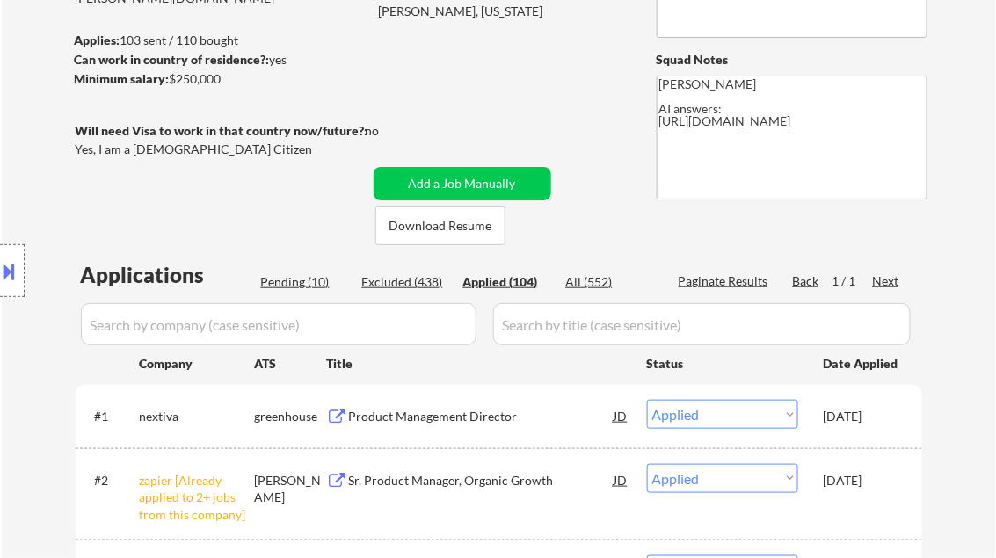
select select ""applied""
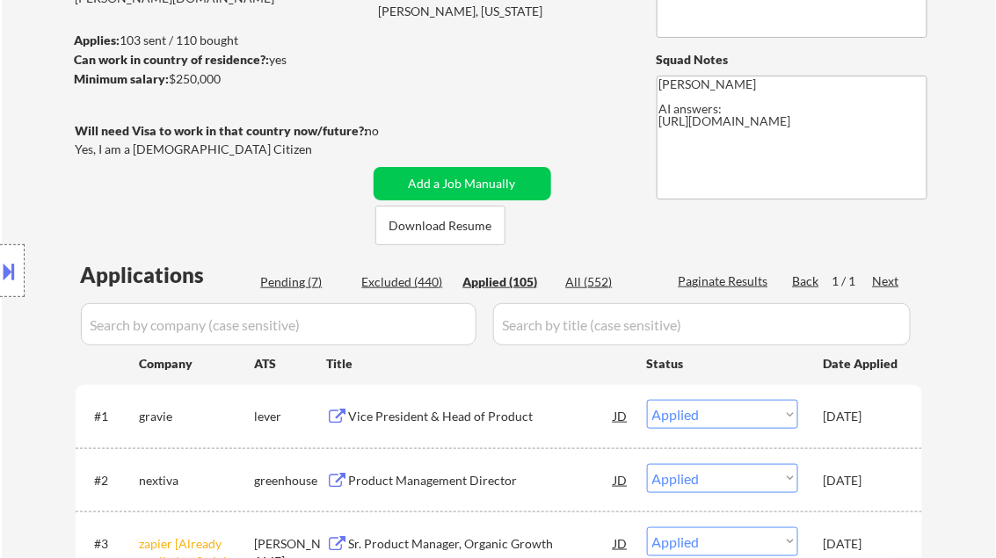
select select ""applied""
